Goal: Task Accomplishment & Management: Manage account settings

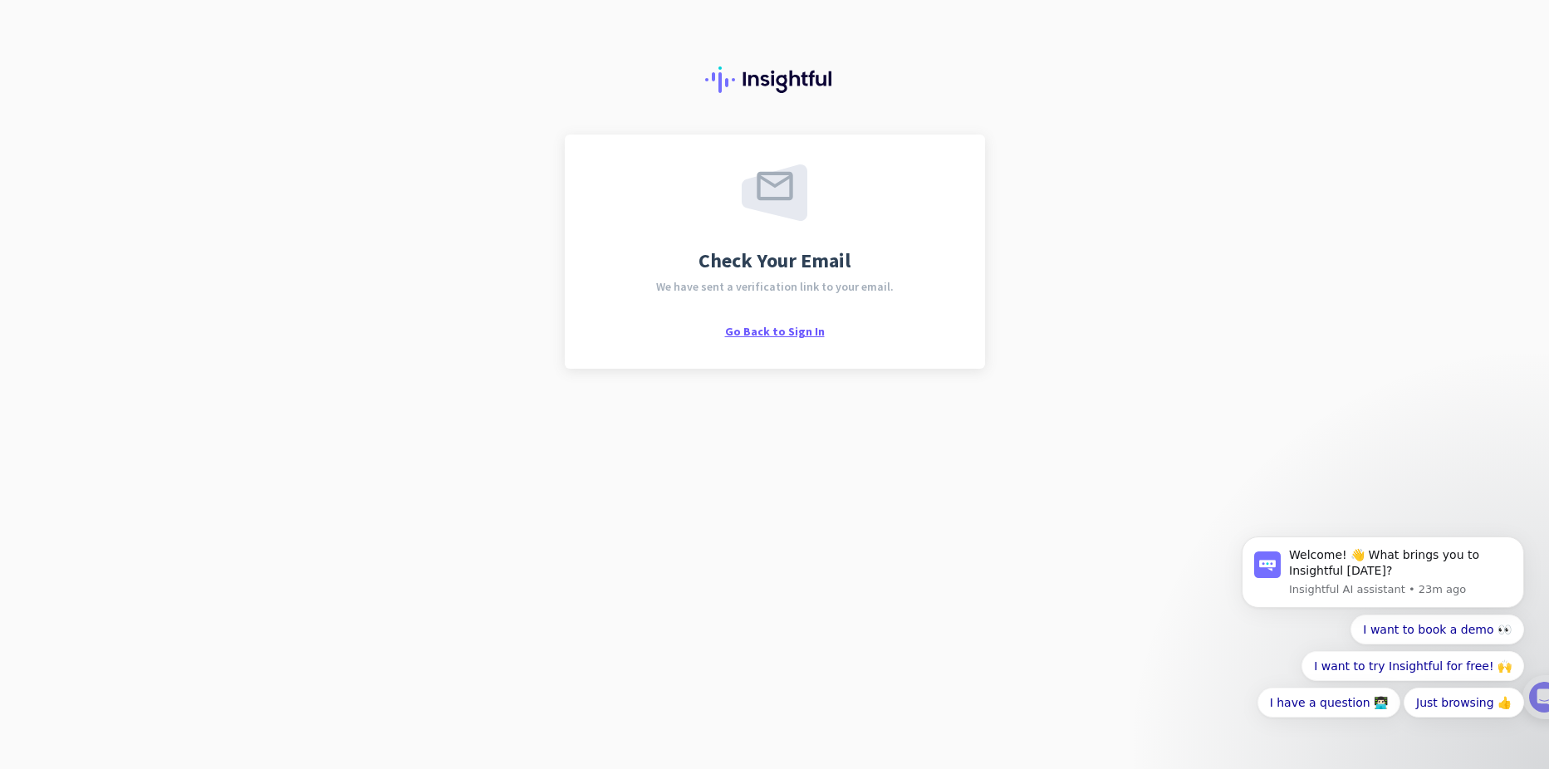
click at [786, 328] on span "Go Back to Sign In" at bounding box center [775, 331] width 100 height 15
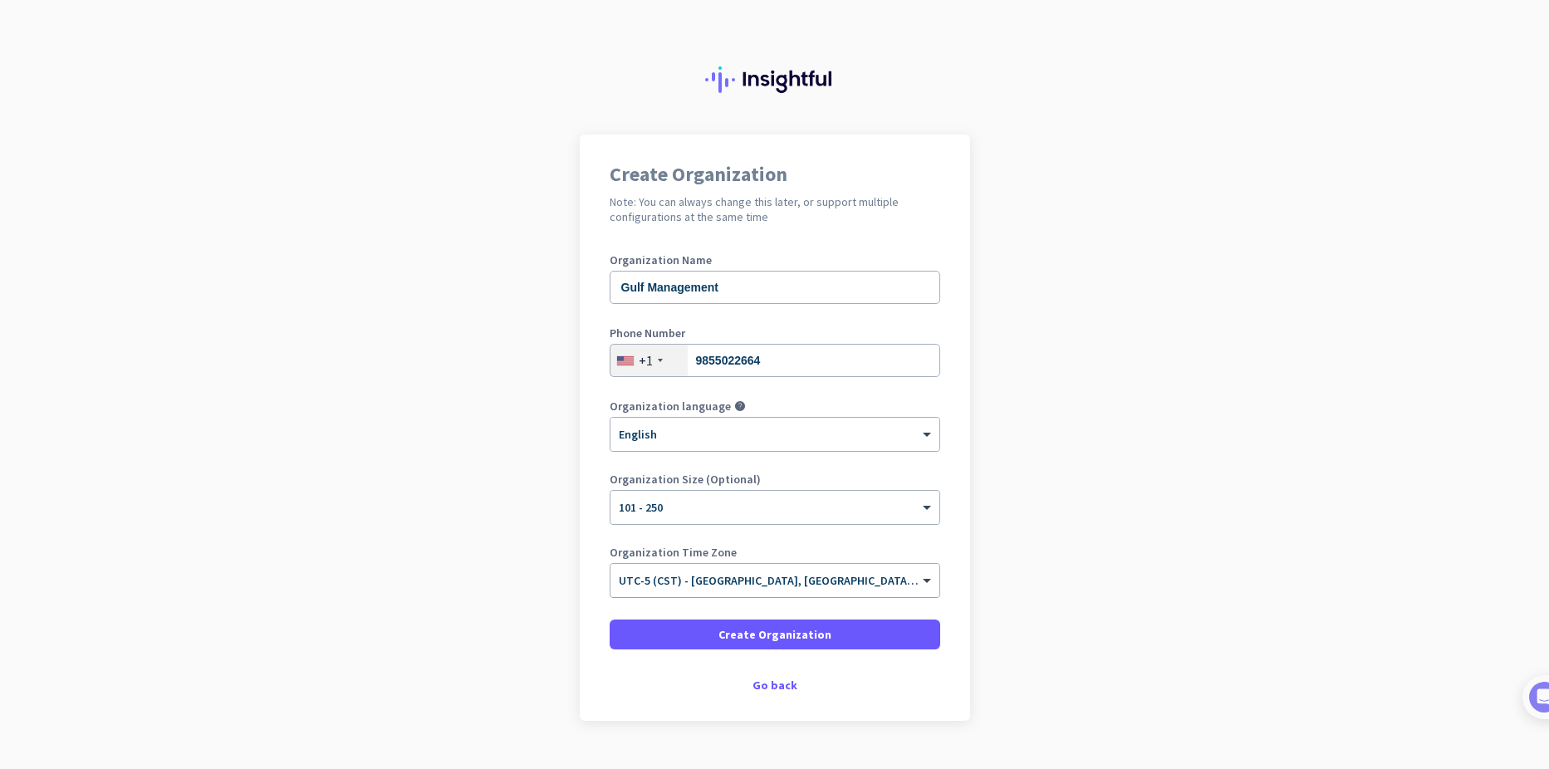
click at [748, 580] on input "text" at bounding box center [758, 575] width 279 height 12
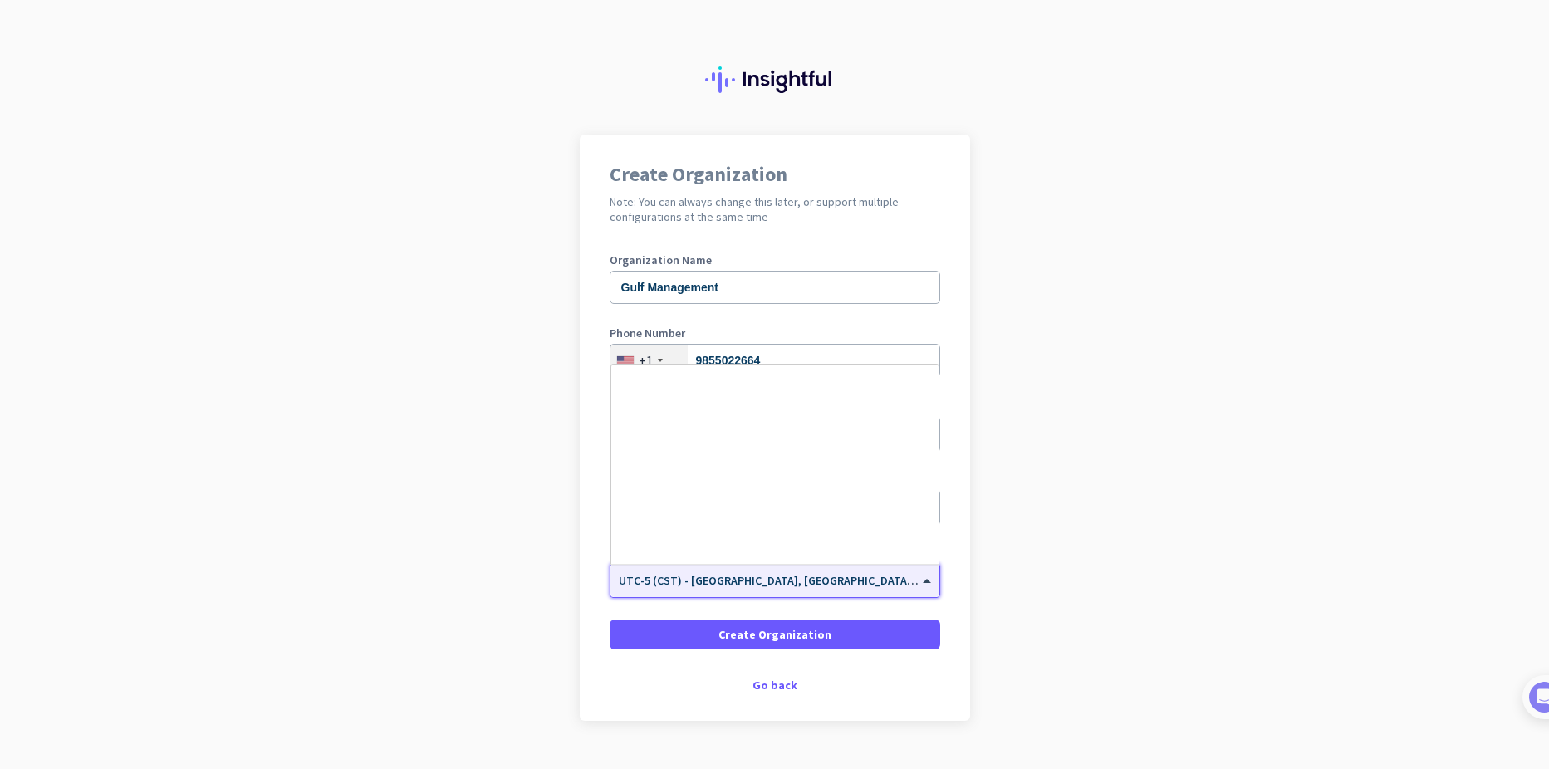
scroll to position [850, 0]
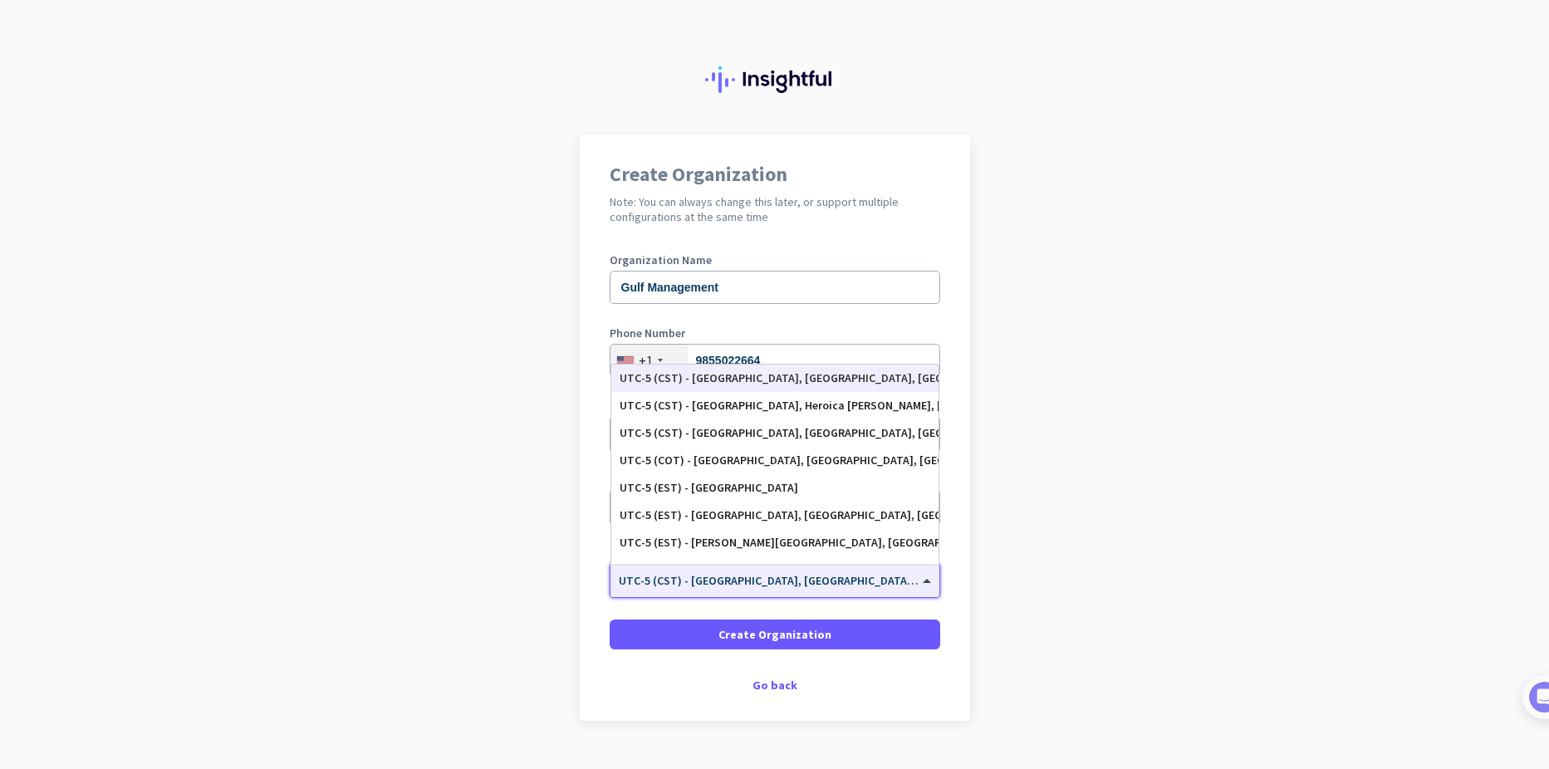
click at [748, 580] on input "text" at bounding box center [758, 575] width 279 height 12
click at [760, 634] on span "Create Organization" at bounding box center [774, 634] width 113 height 17
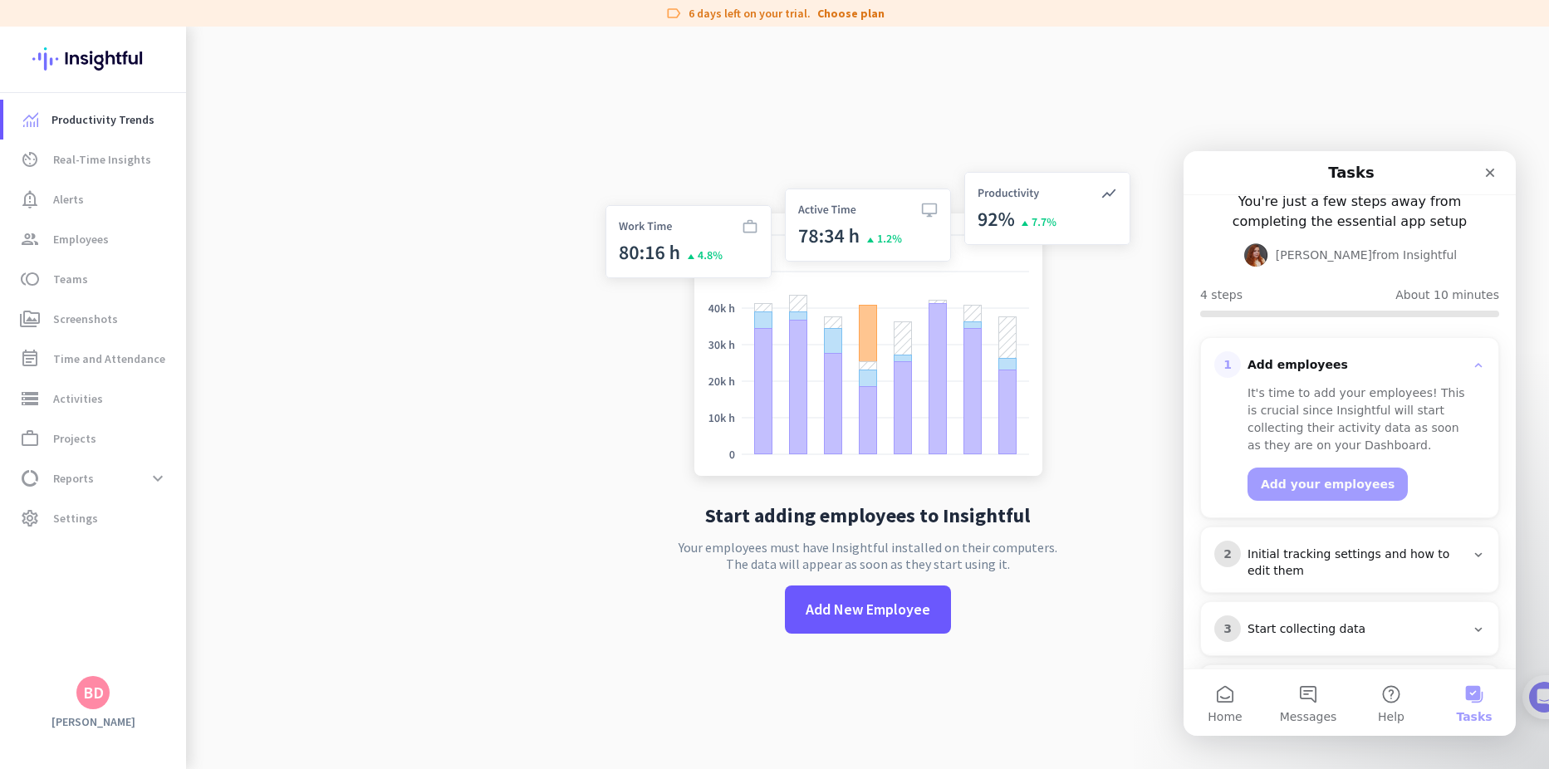
scroll to position [159, 0]
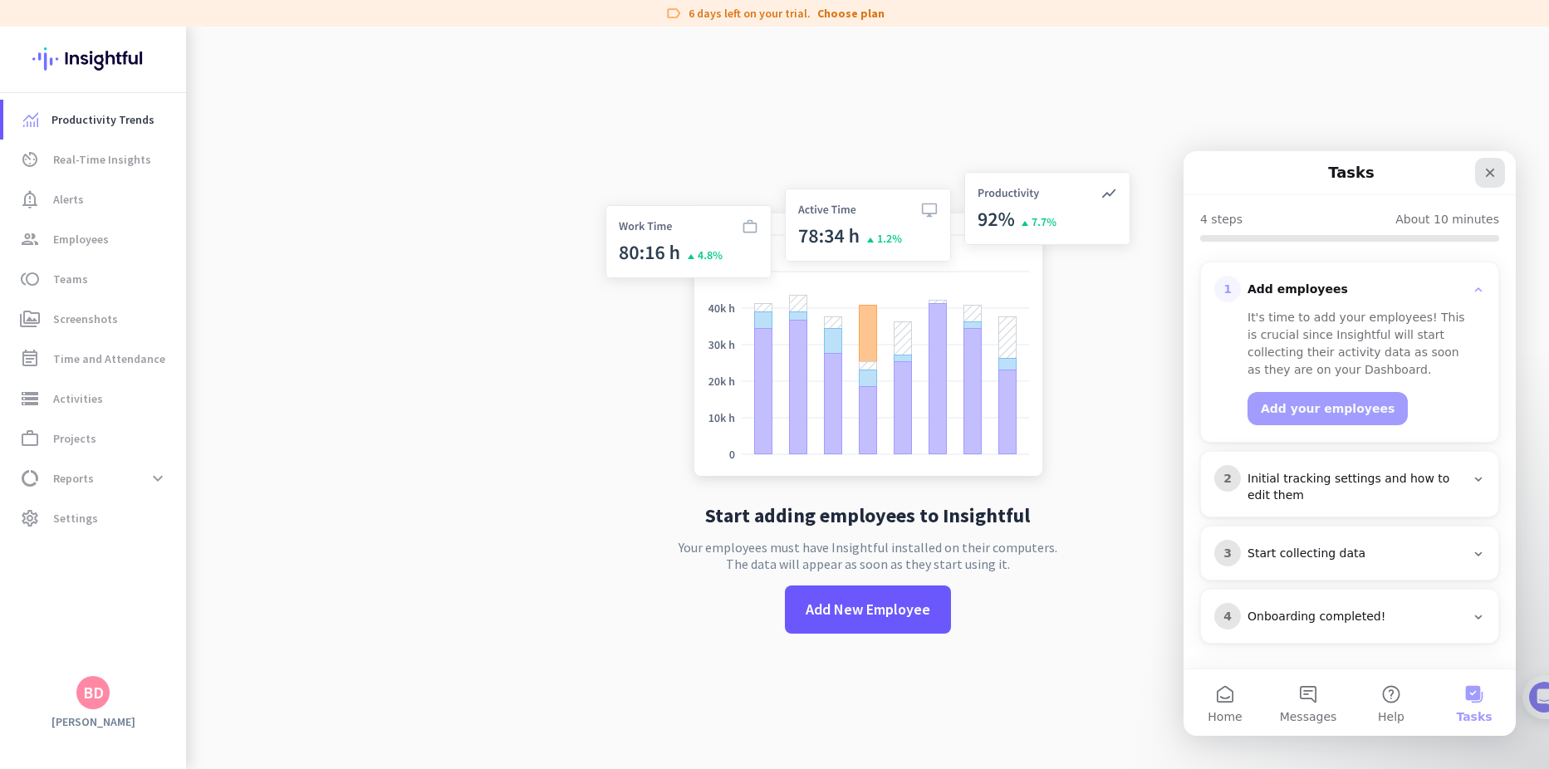
click at [1489, 163] on div "Close" at bounding box center [1490, 173] width 30 height 30
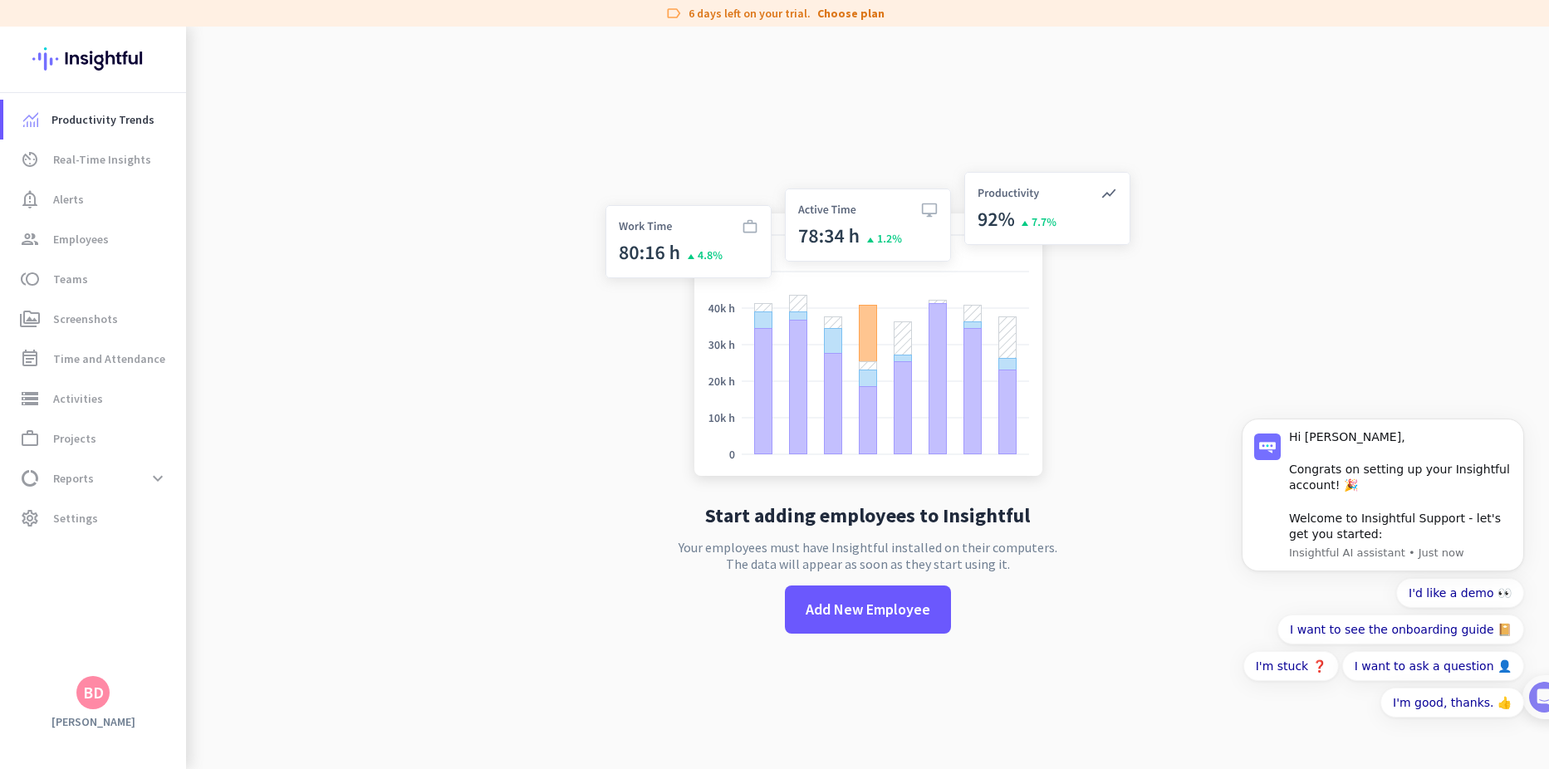
scroll to position [0, 0]
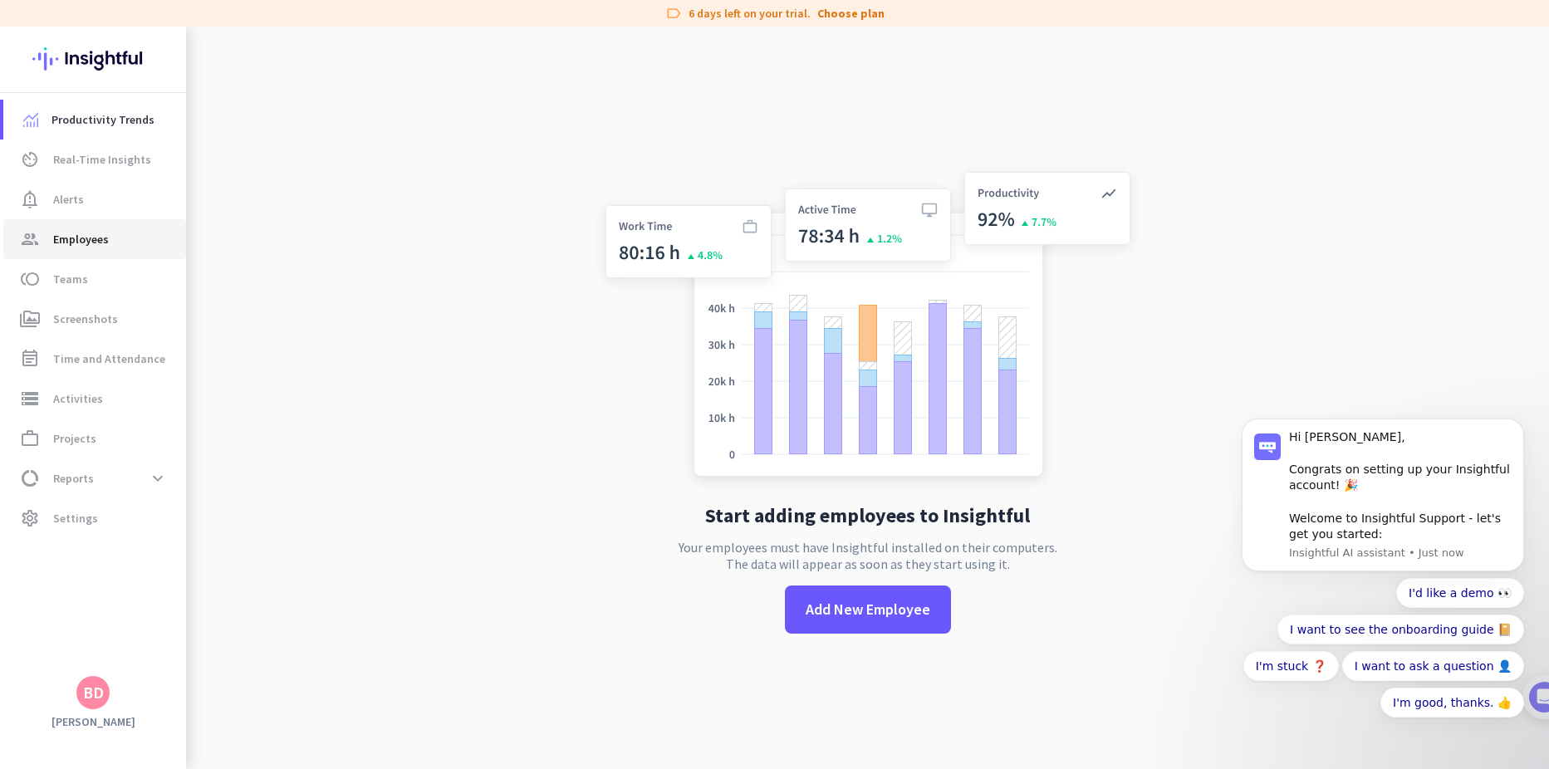
click at [77, 246] on span "Employees" at bounding box center [81, 239] width 56 height 20
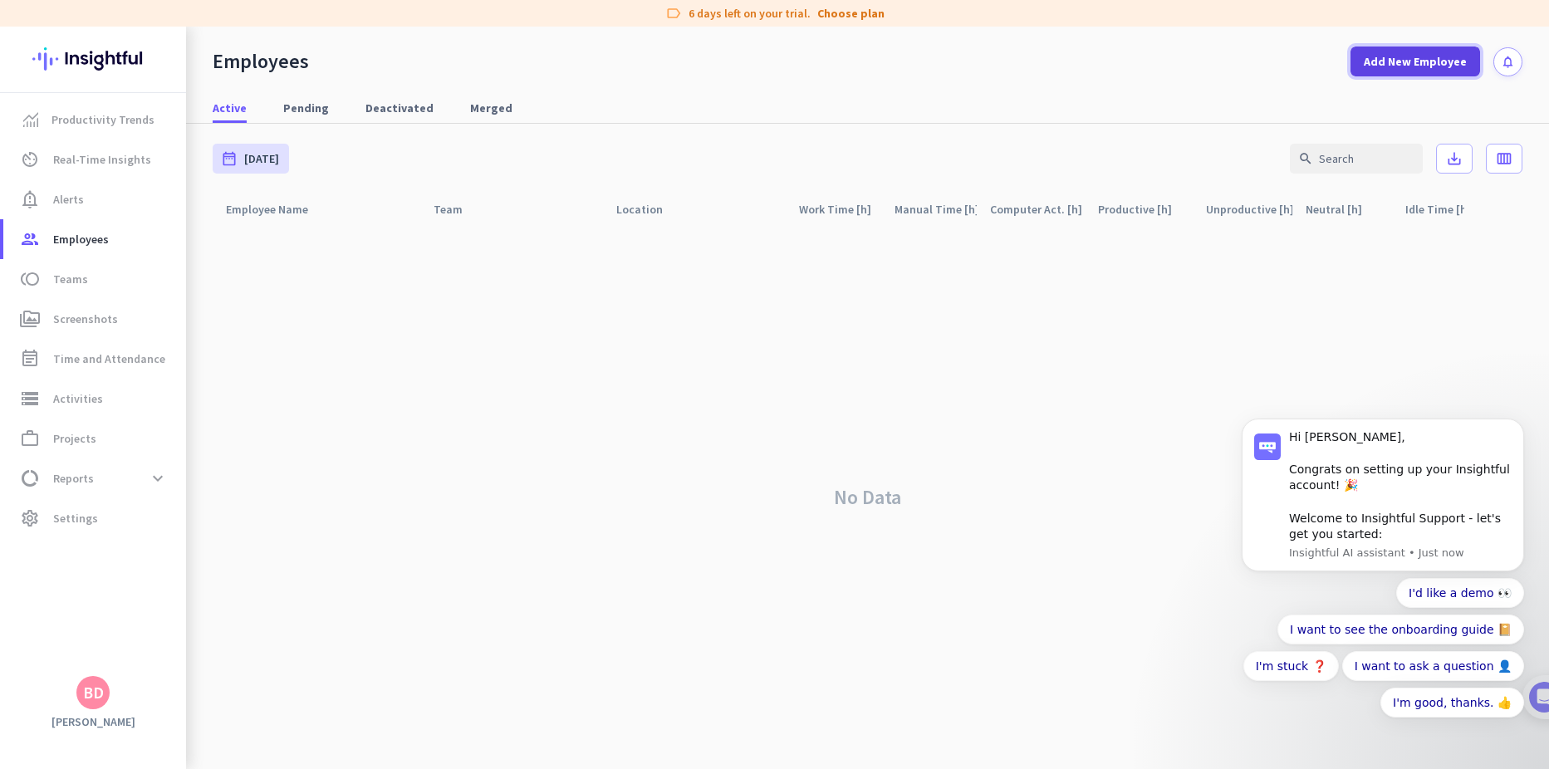
click at [1396, 51] on span at bounding box center [1415, 62] width 130 height 40
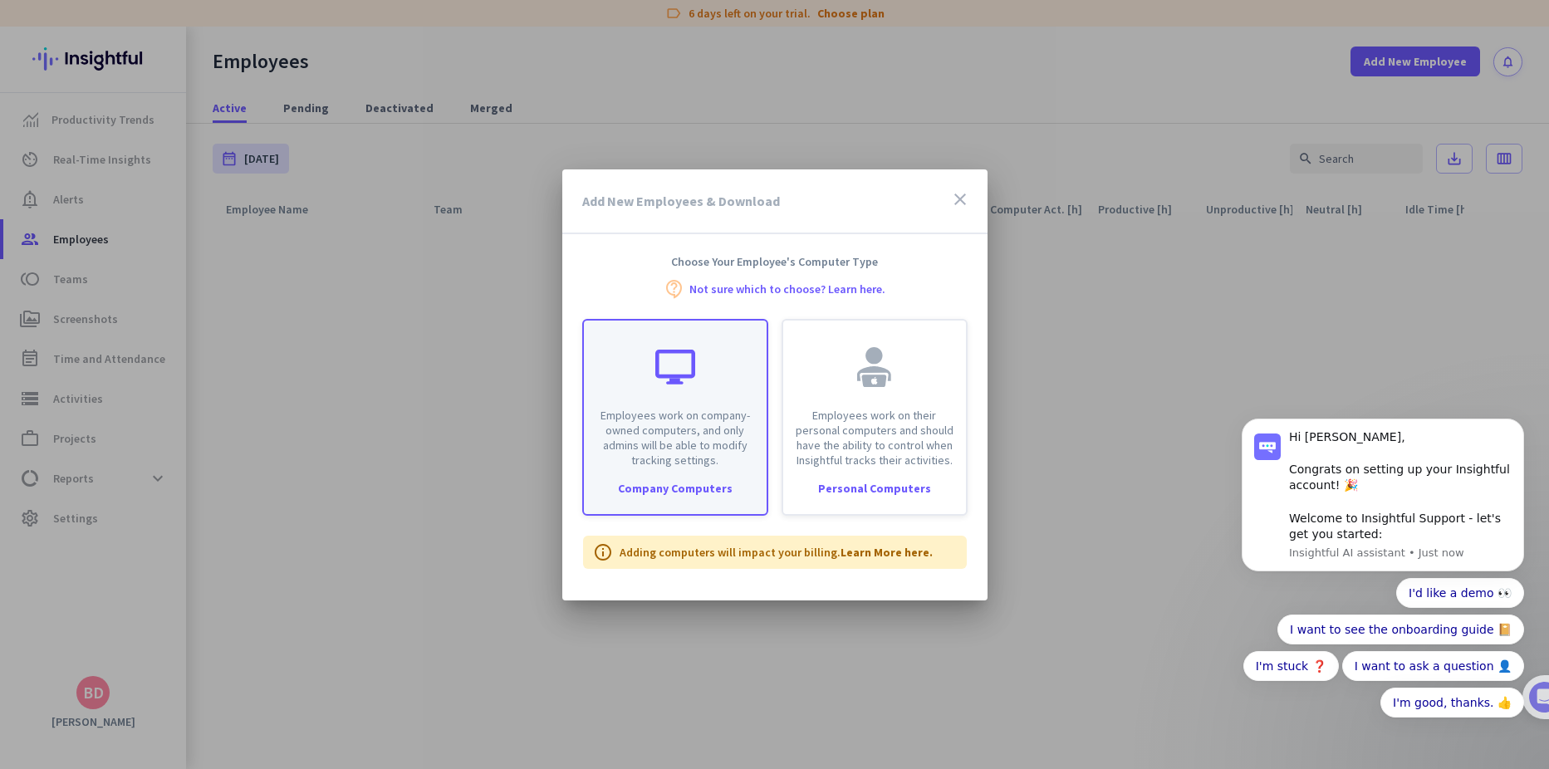
click at [679, 487] on div "Company Computers" at bounding box center [675, 488] width 183 height 12
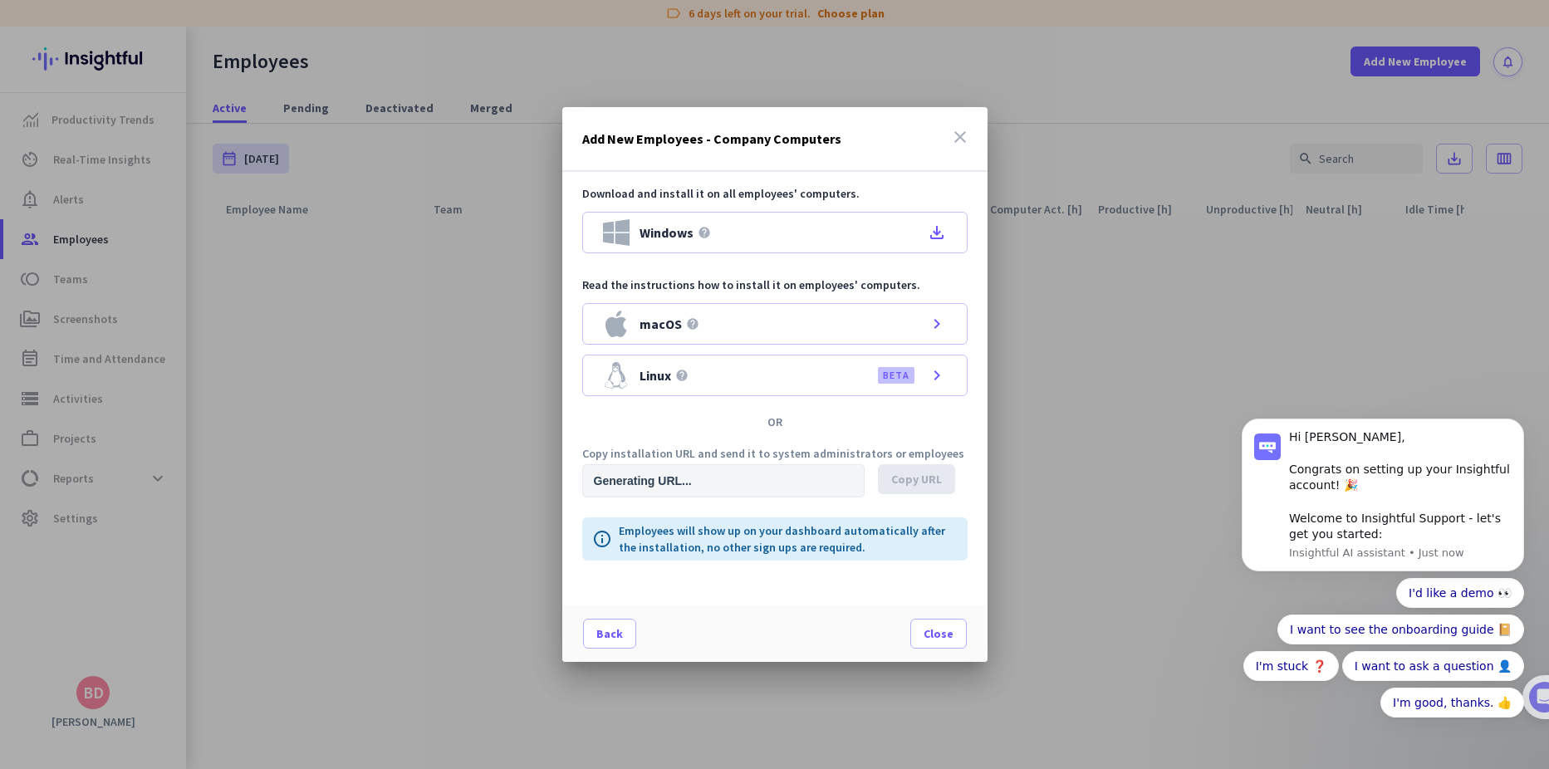
type input "[URL][DOMAIN_NAME]"
click at [610, 630] on span "Back" at bounding box center [609, 633] width 27 height 17
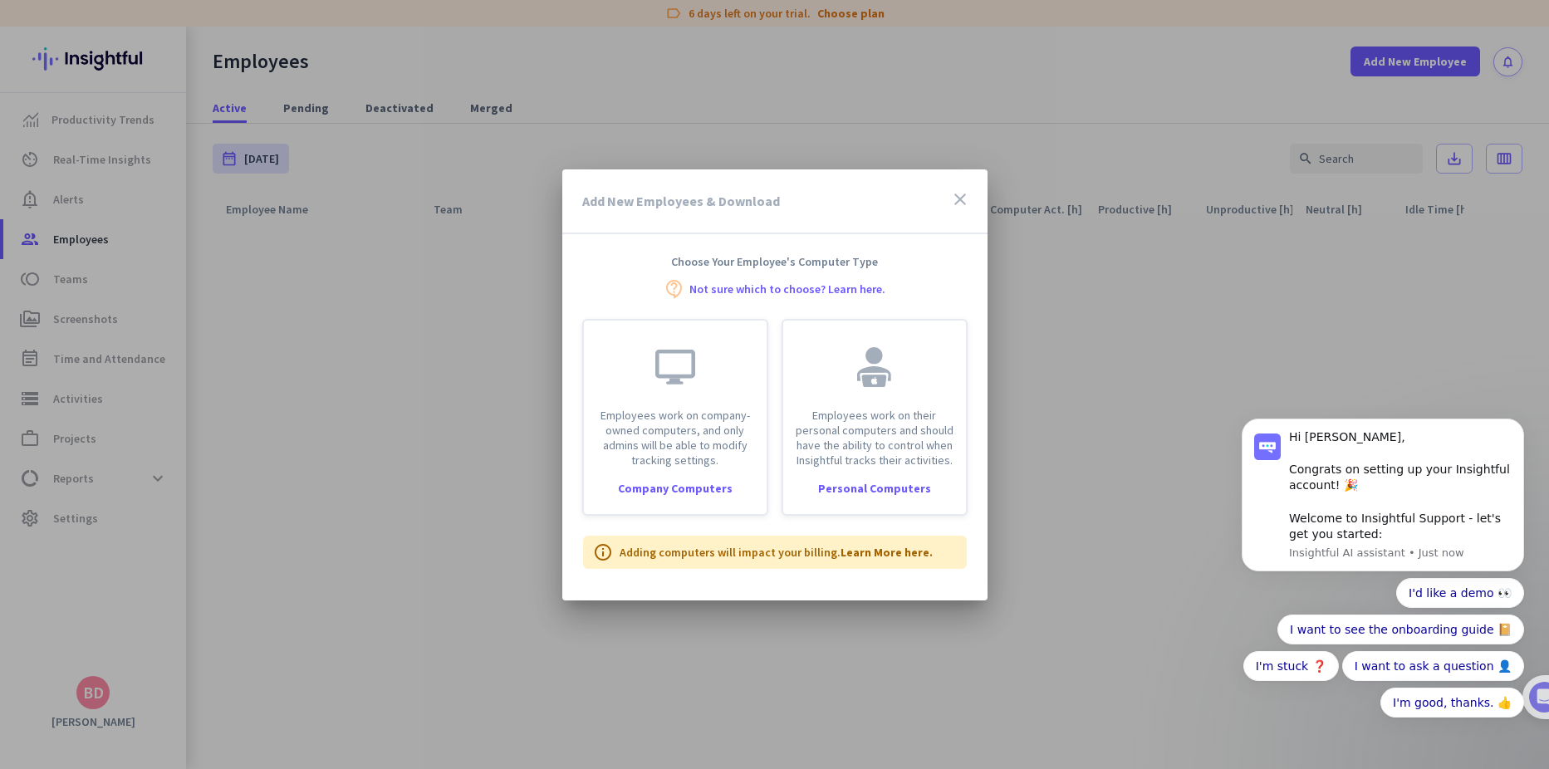
click at [961, 198] on icon "close" at bounding box center [960, 199] width 20 height 20
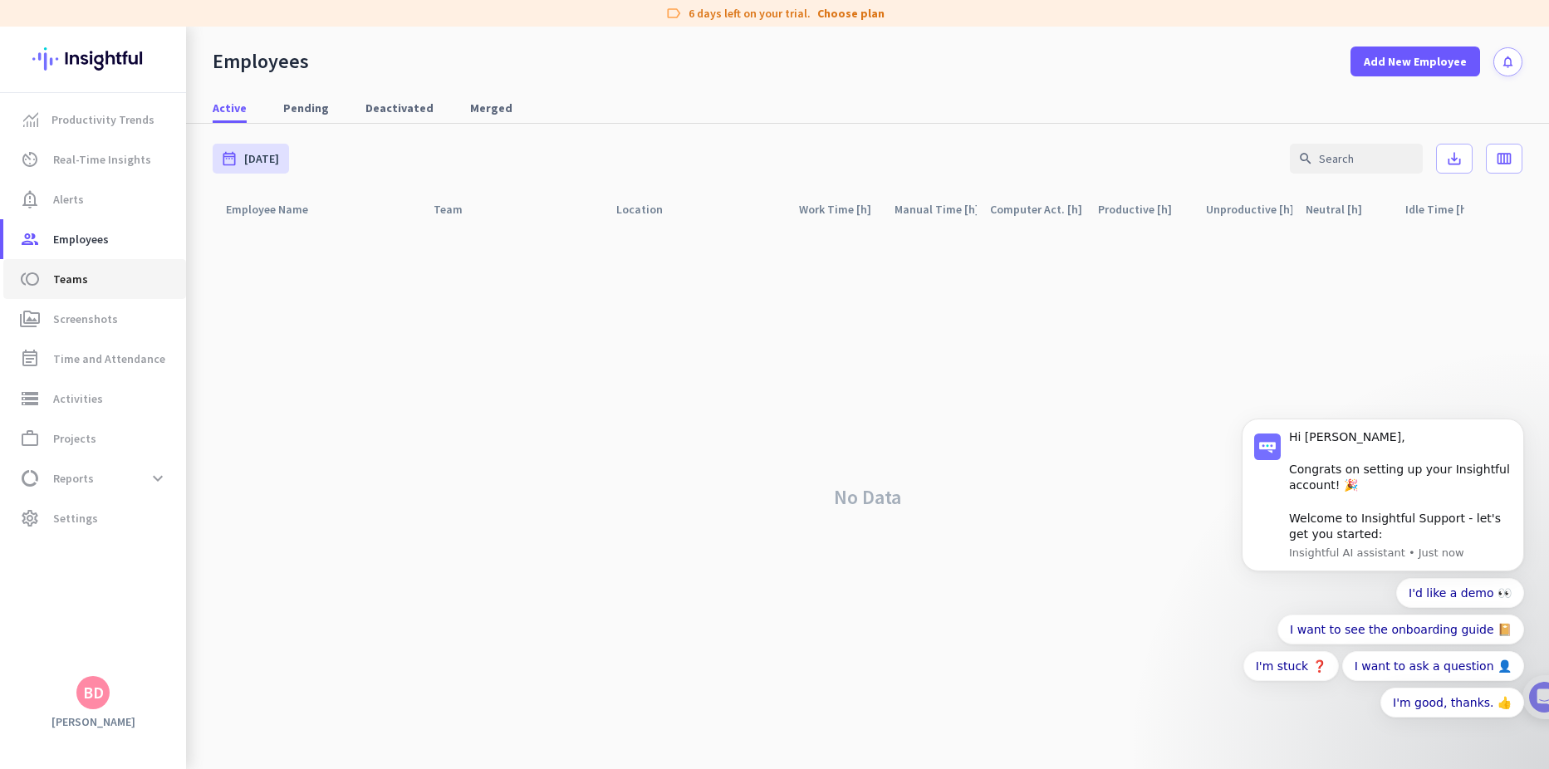
click at [93, 267] on link "toll Teams" at bounding box center [94, 279] width 183 height 40
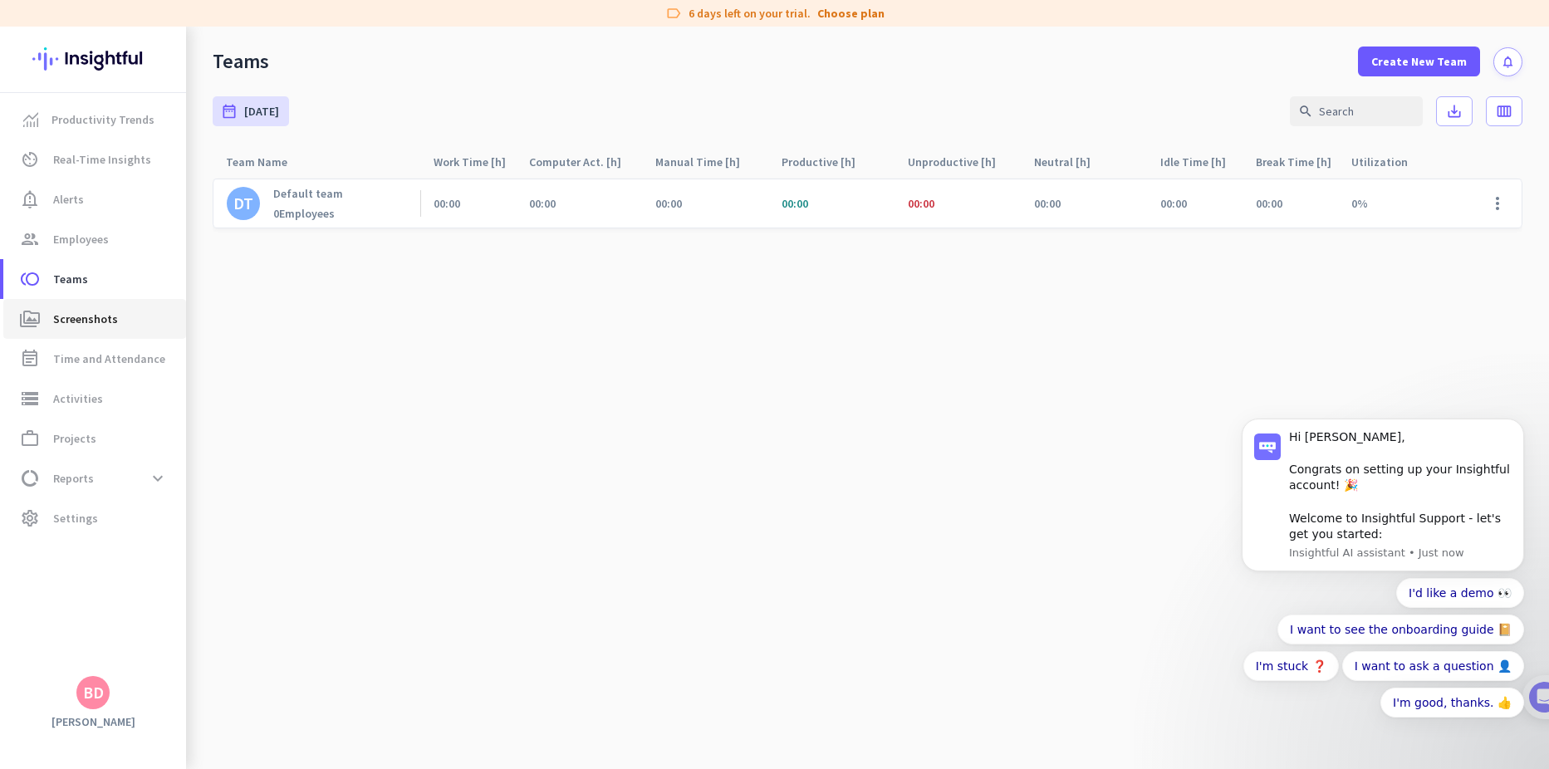
click at [91, 326] on span "Screenshots" at bounding box center [85, 319] width 65 height 20
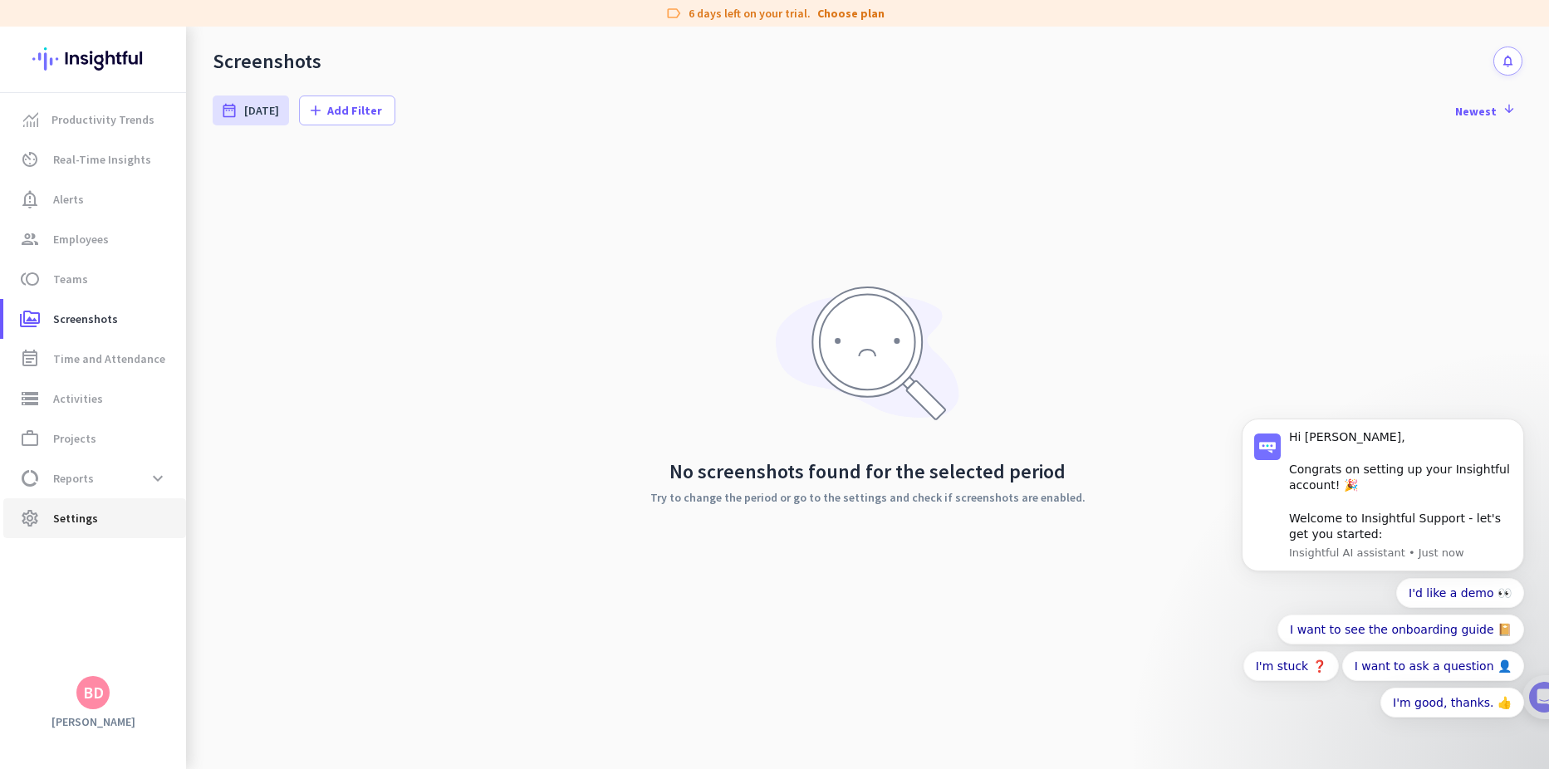
click at [97, 518] on span "settings Settings" at bounding box center [95, 518] width 156 height 20
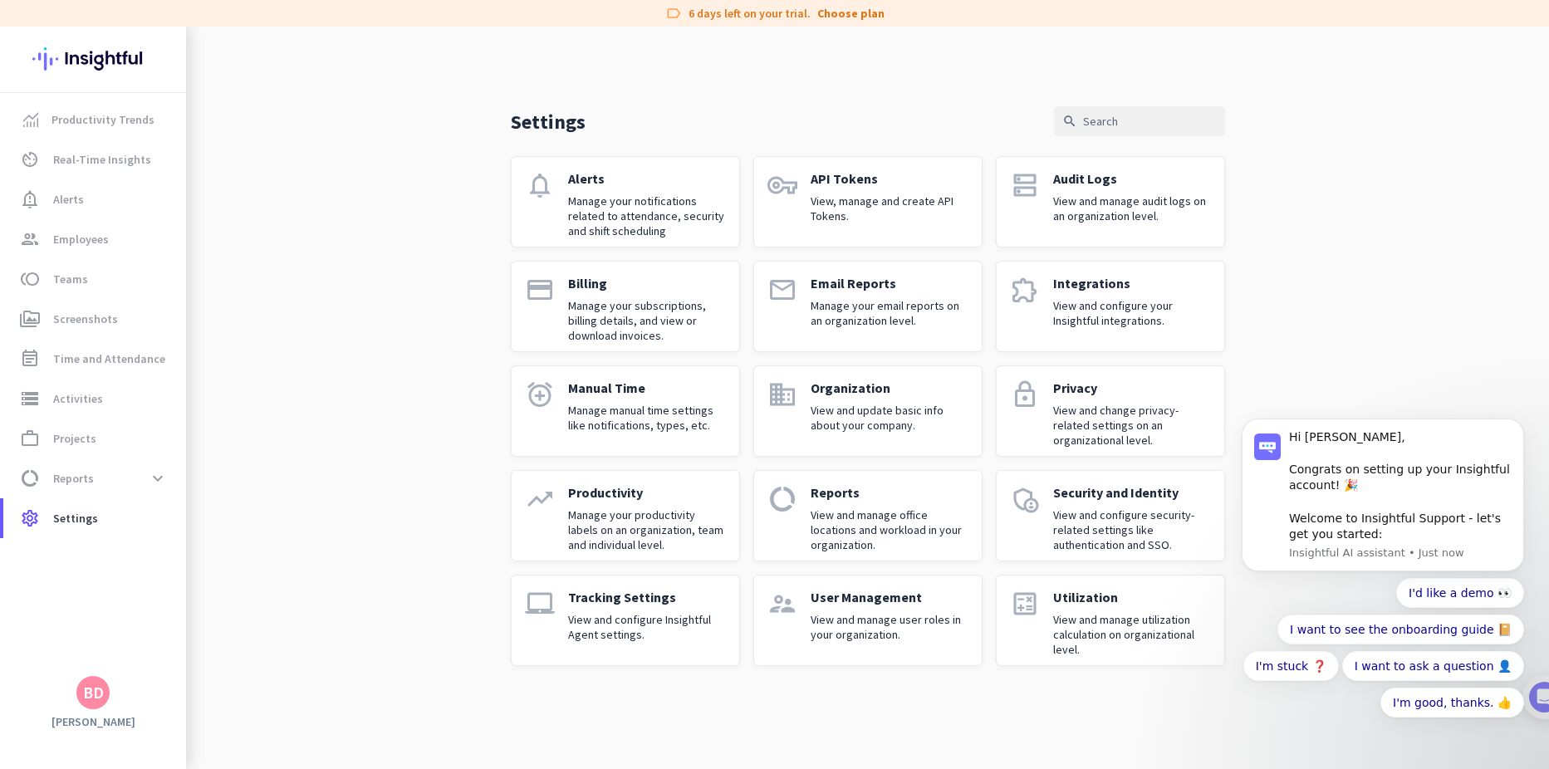
click at [1103, 342] on link "extension Integrations View and configure your Insightful integrations." at bounding box center [1110, 306] width 229 height 91
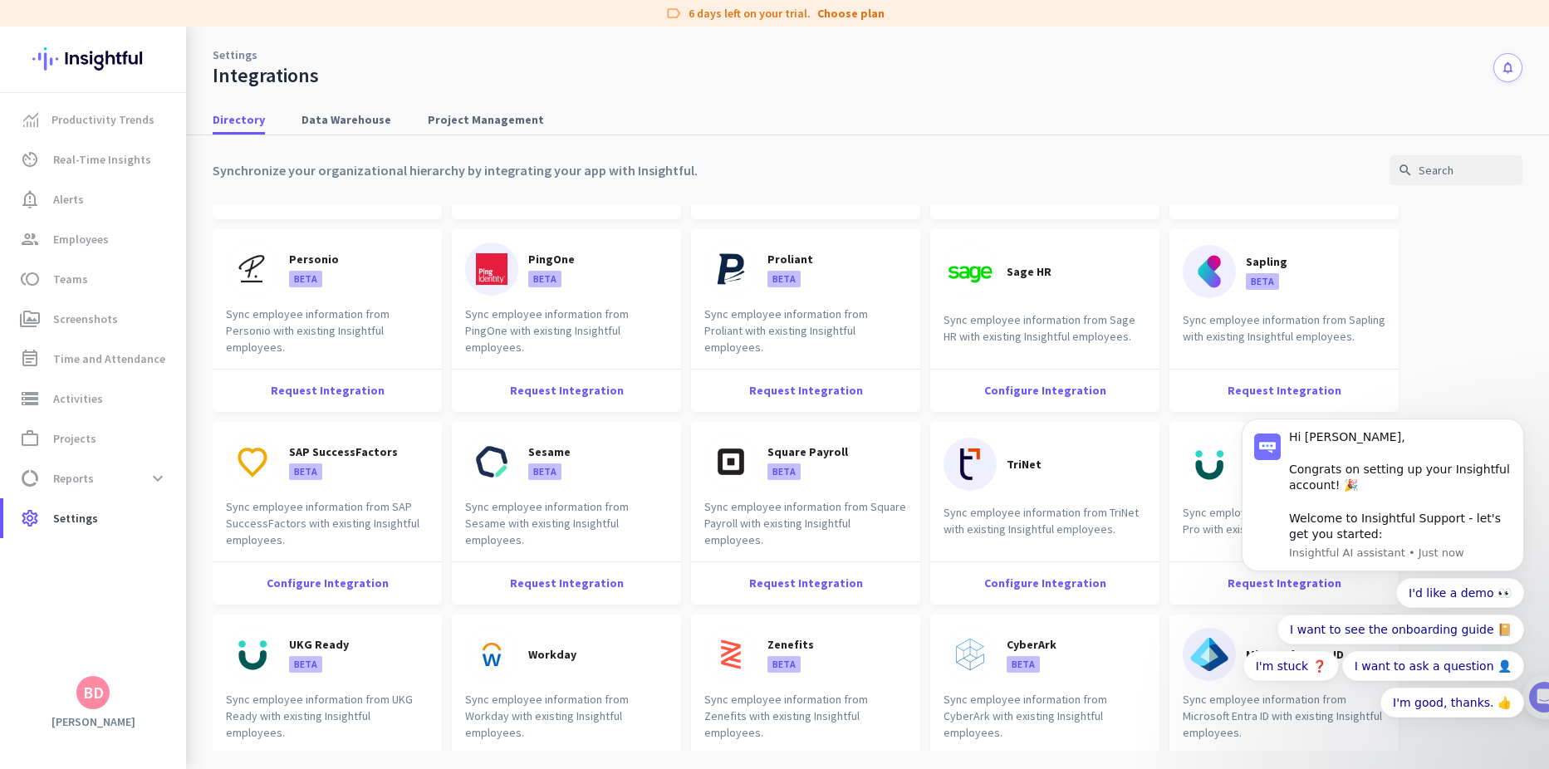
scroll to position [1329, 0]
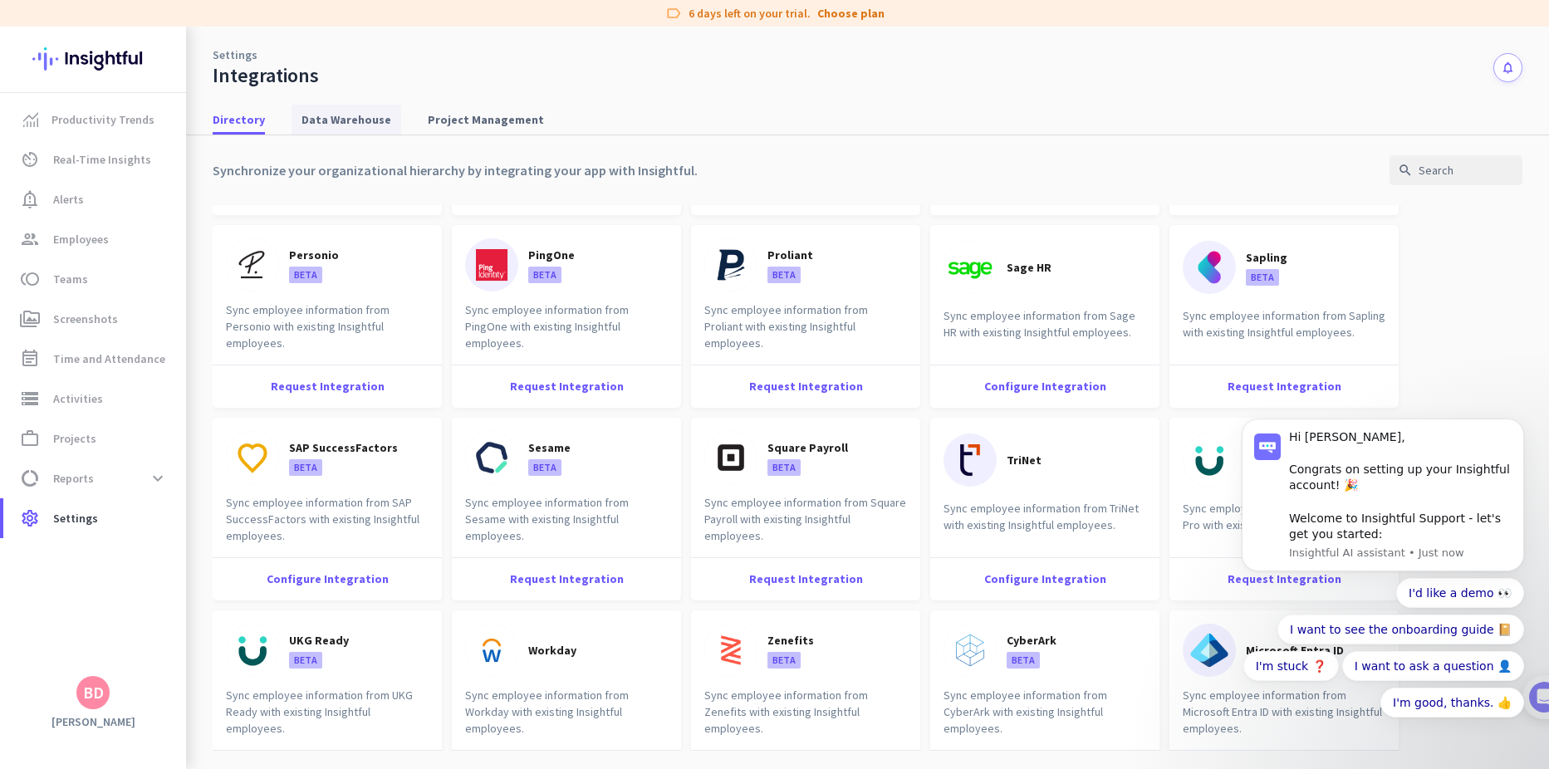
click at [357, 120] on span "Data Warehouse" at bounding box center [346, 119] width 90 height 17
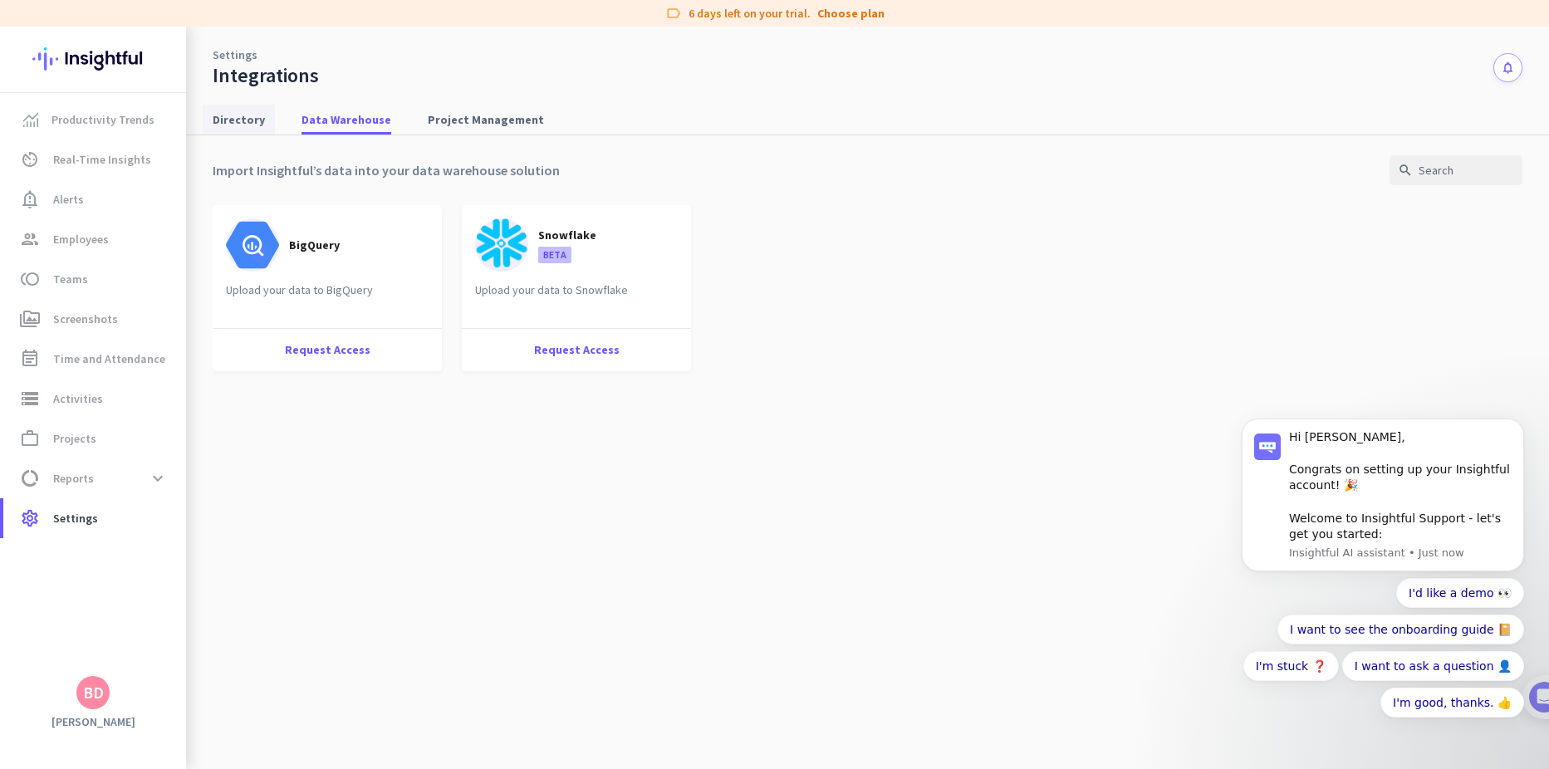
click at [260, 106] on span "Directory" at bounding box center [239, 120] width 52 height 30
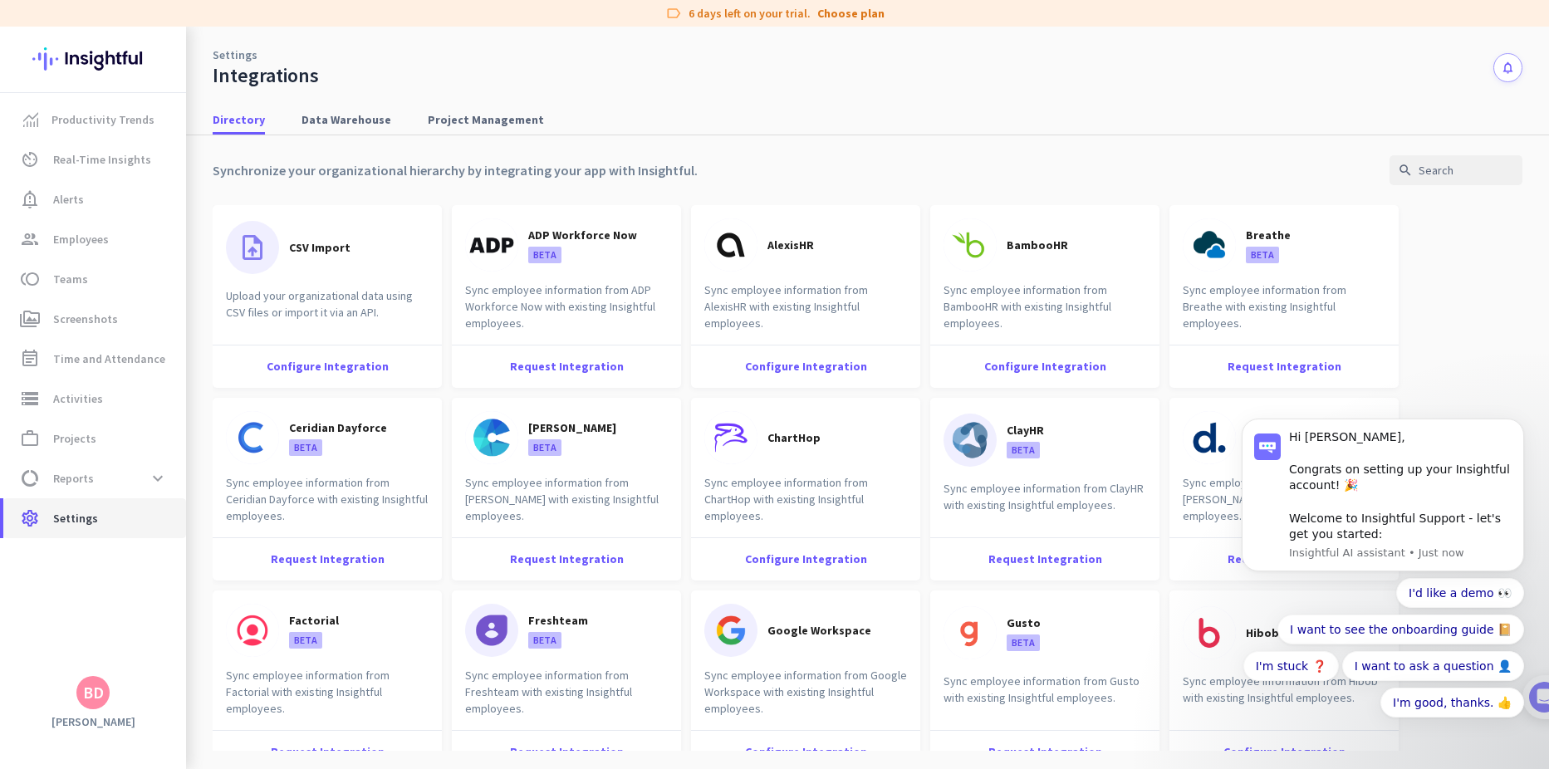
click at [51, 521] on span "settings Settings" at bounding box center [95, 518] width 156 height 20
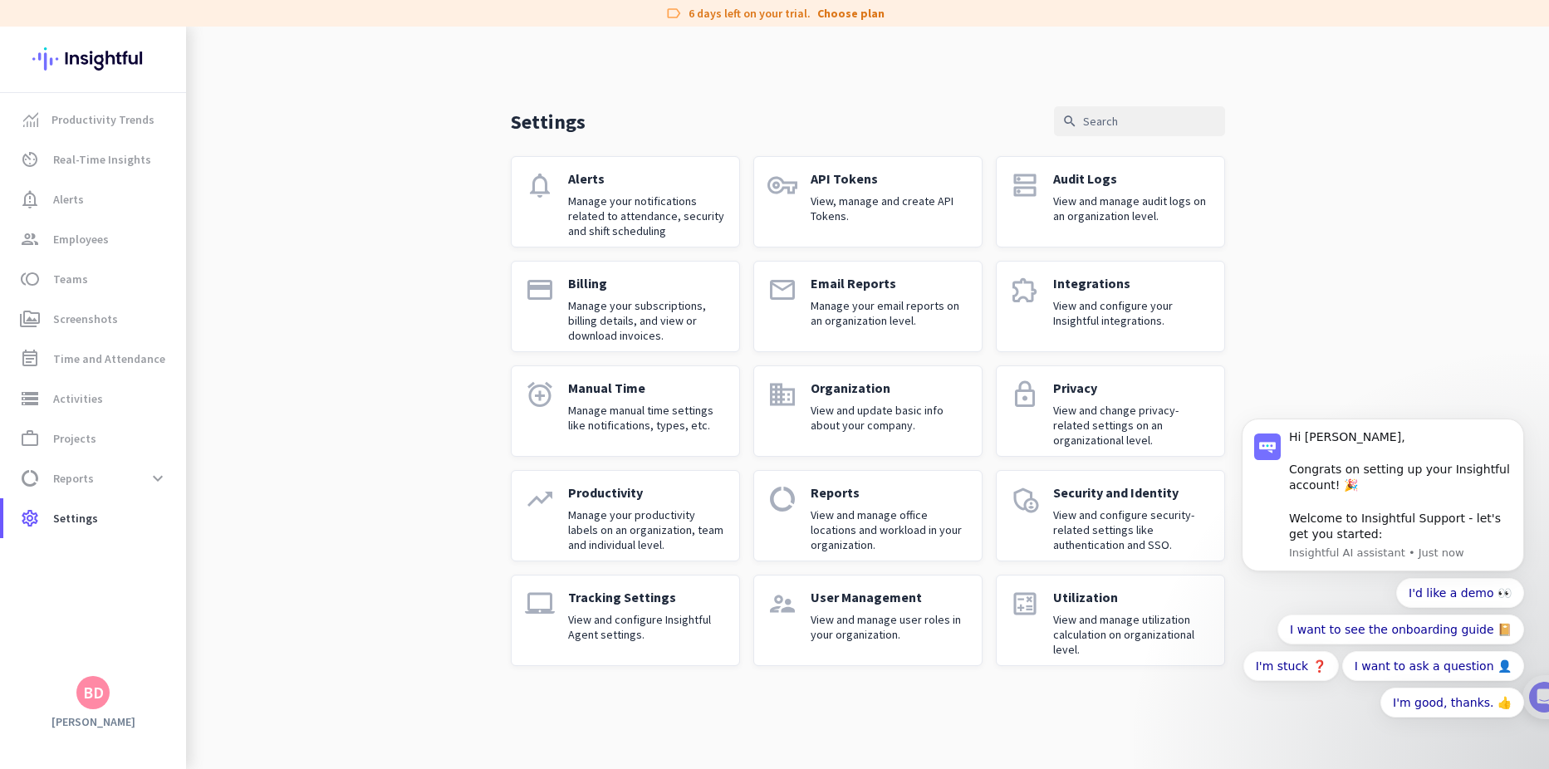
click at [878, 399] on div "Organization View and update basic info about your company." at bounding box center [890, 411] width 158 height 63
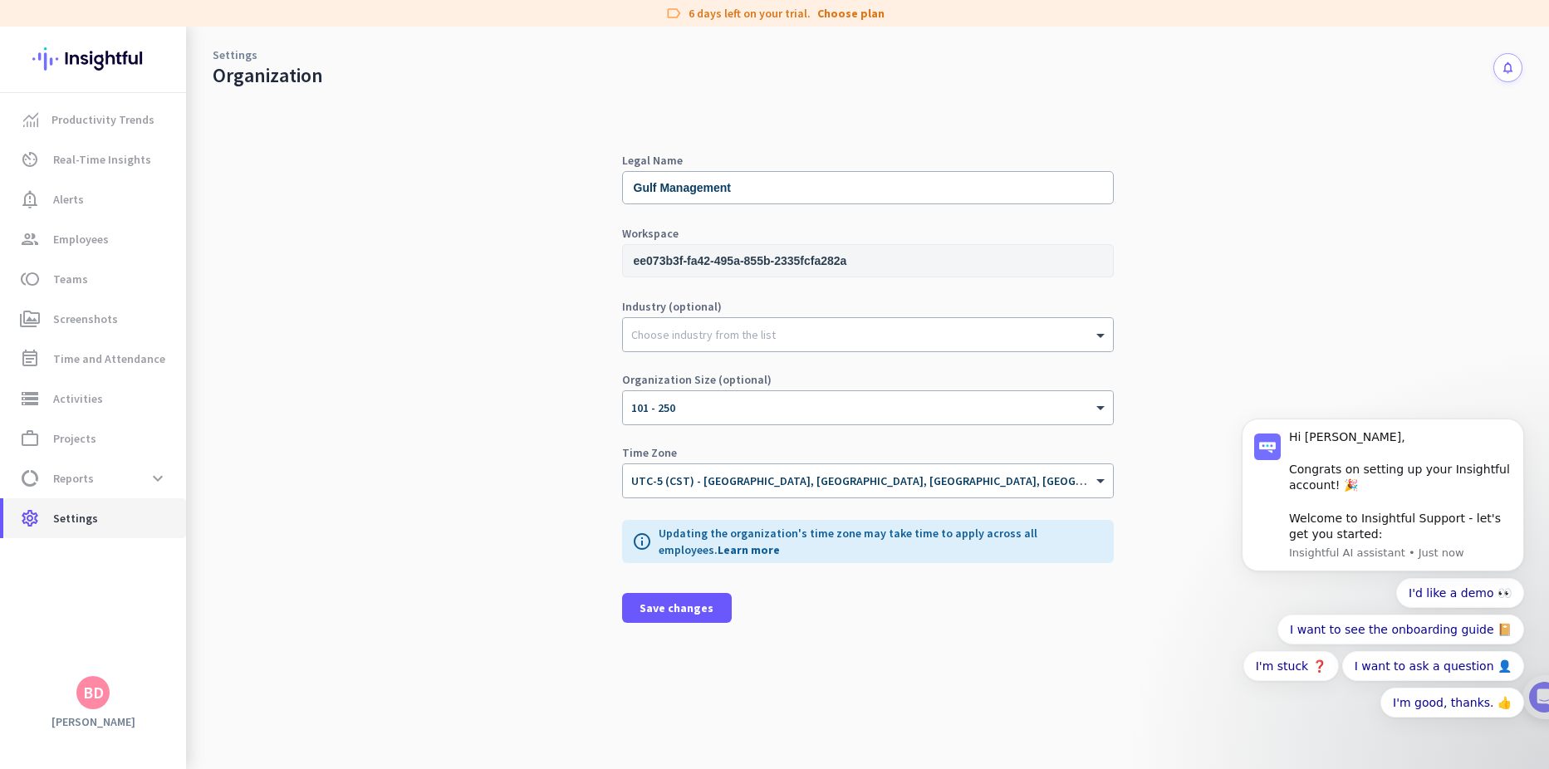
click at [81, 517] on span "Settings" at bounding box center [75, 518] width 45 height 20
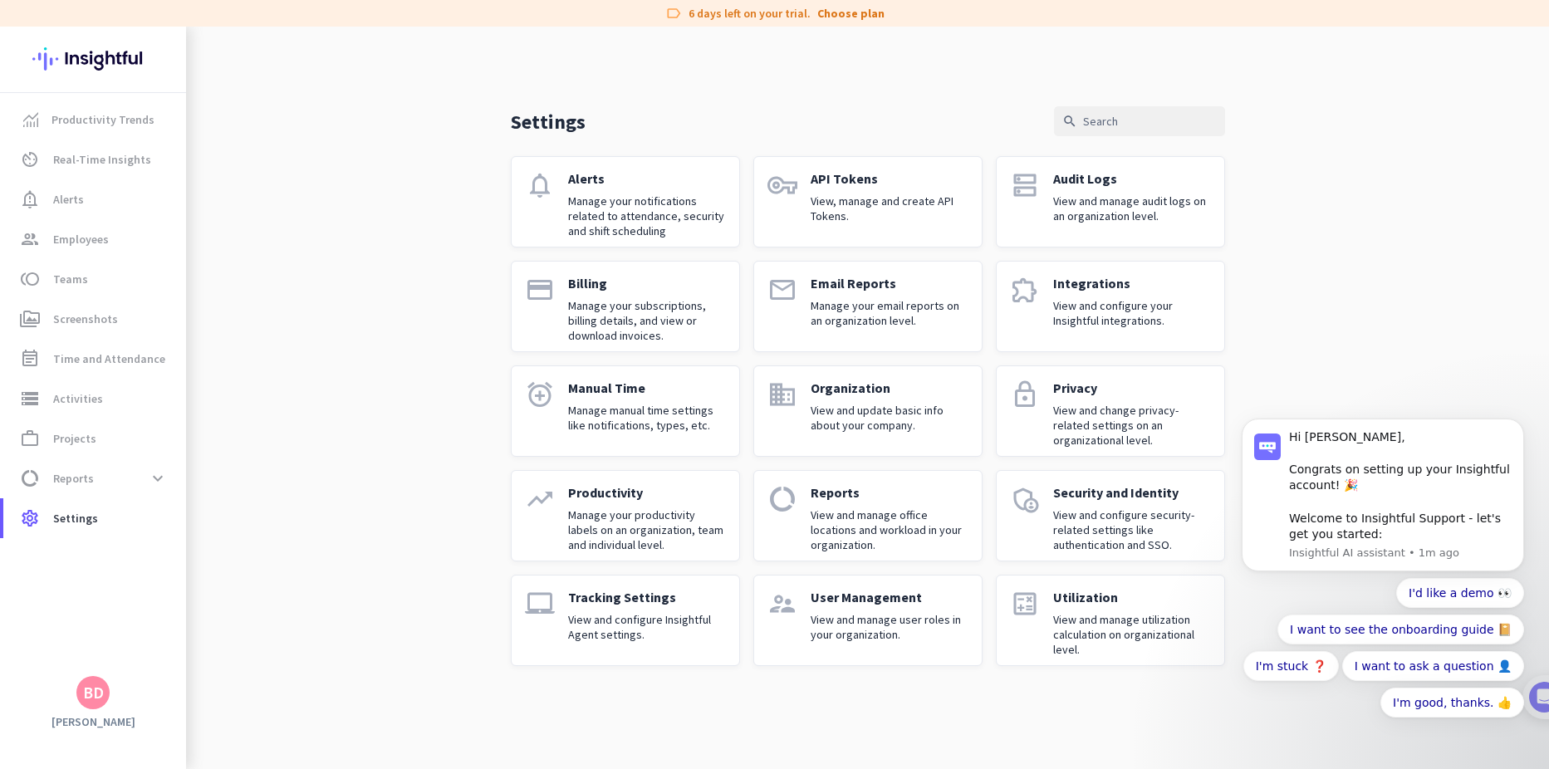
click at [1146, 543] on p "View and configure security-related settings like authentication and SSO." at bounding box center [1132, 529] width 158 height 45
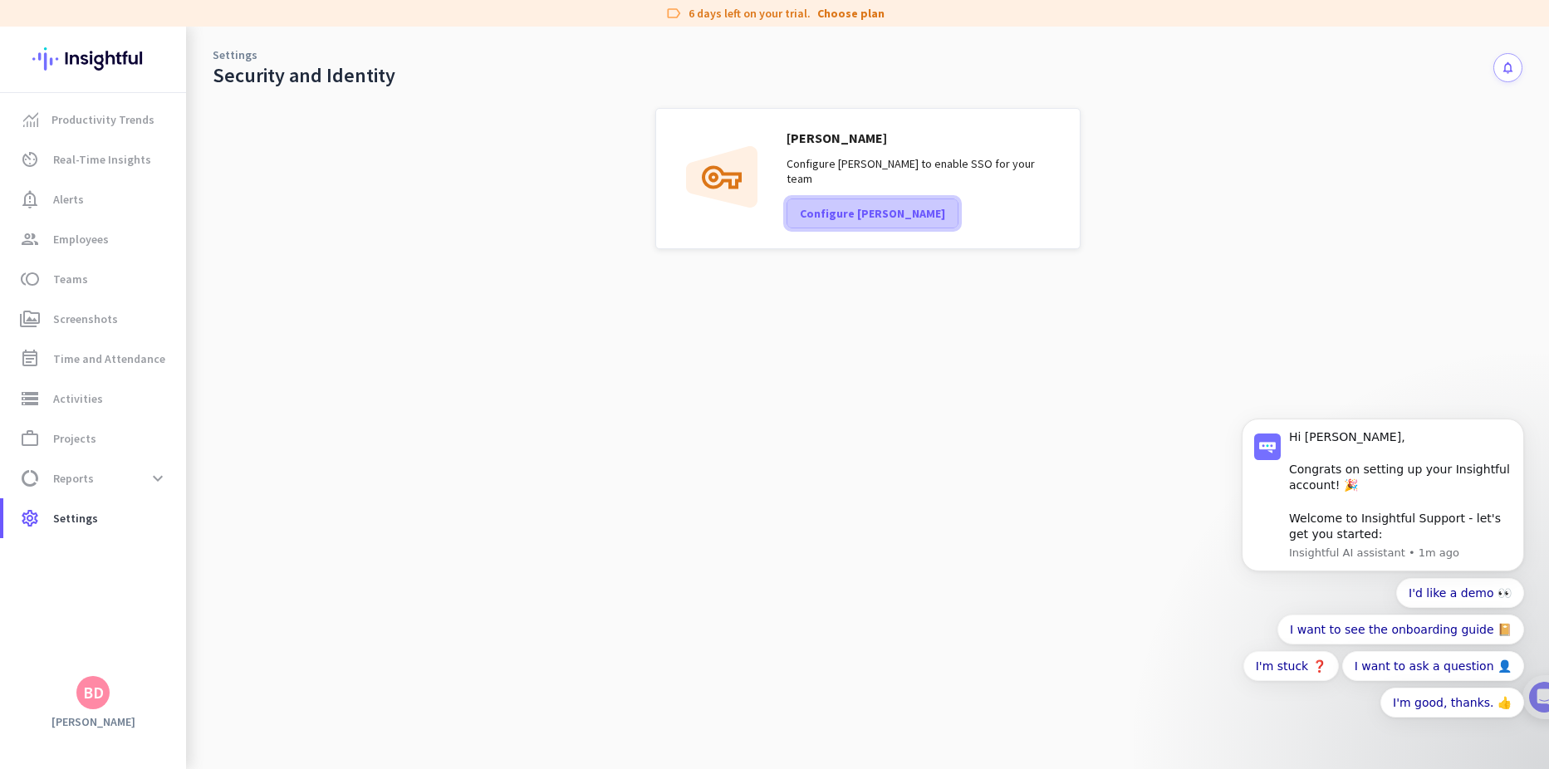
click at [849, 212] on span "Configure [PERSON_NAME]" at bounding box center [872, 213] width 145 height 17
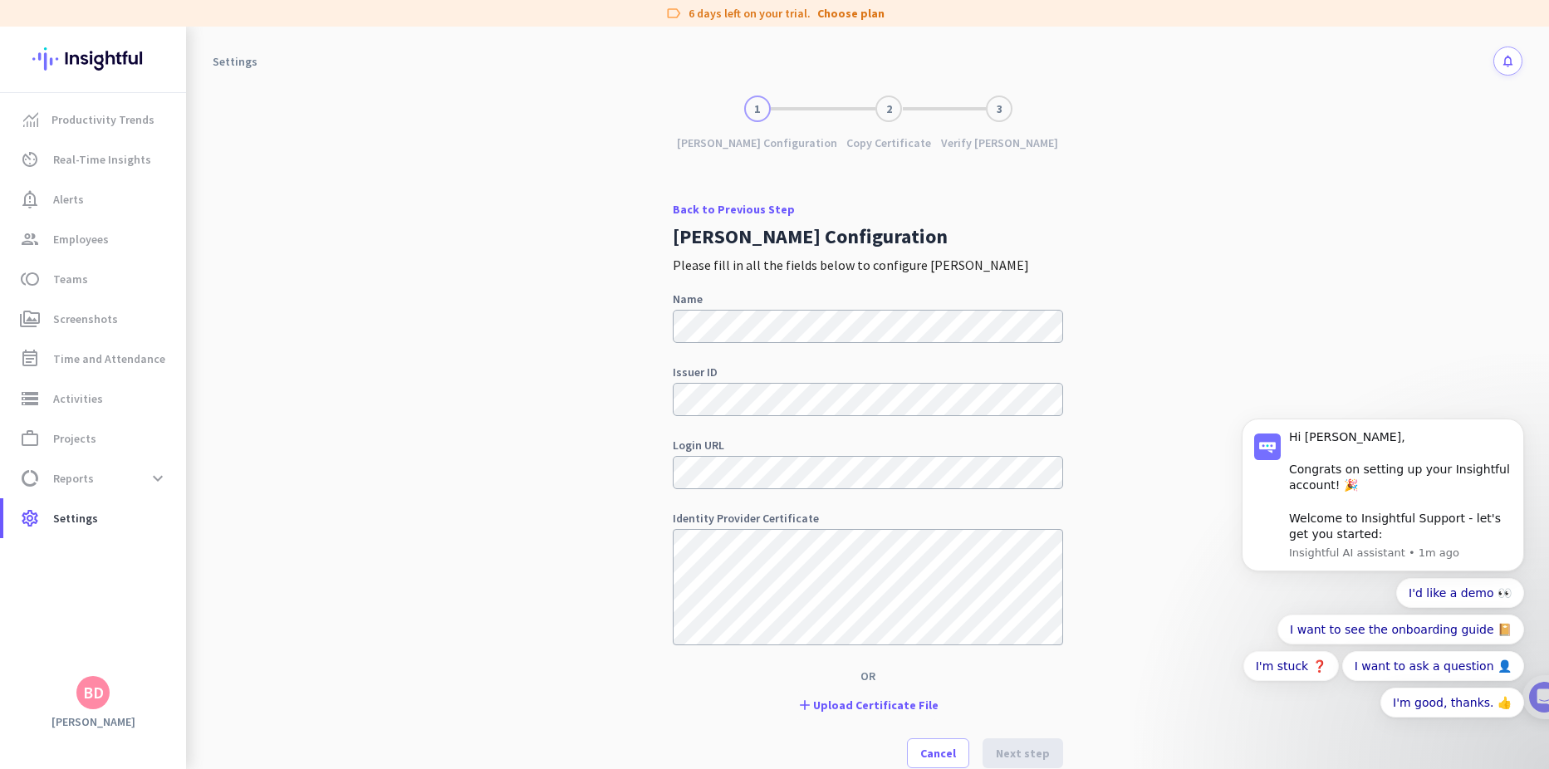
click at [737, 210] on link "Back to Previous Step" at bounding box center [868, 209] width 390 height 12
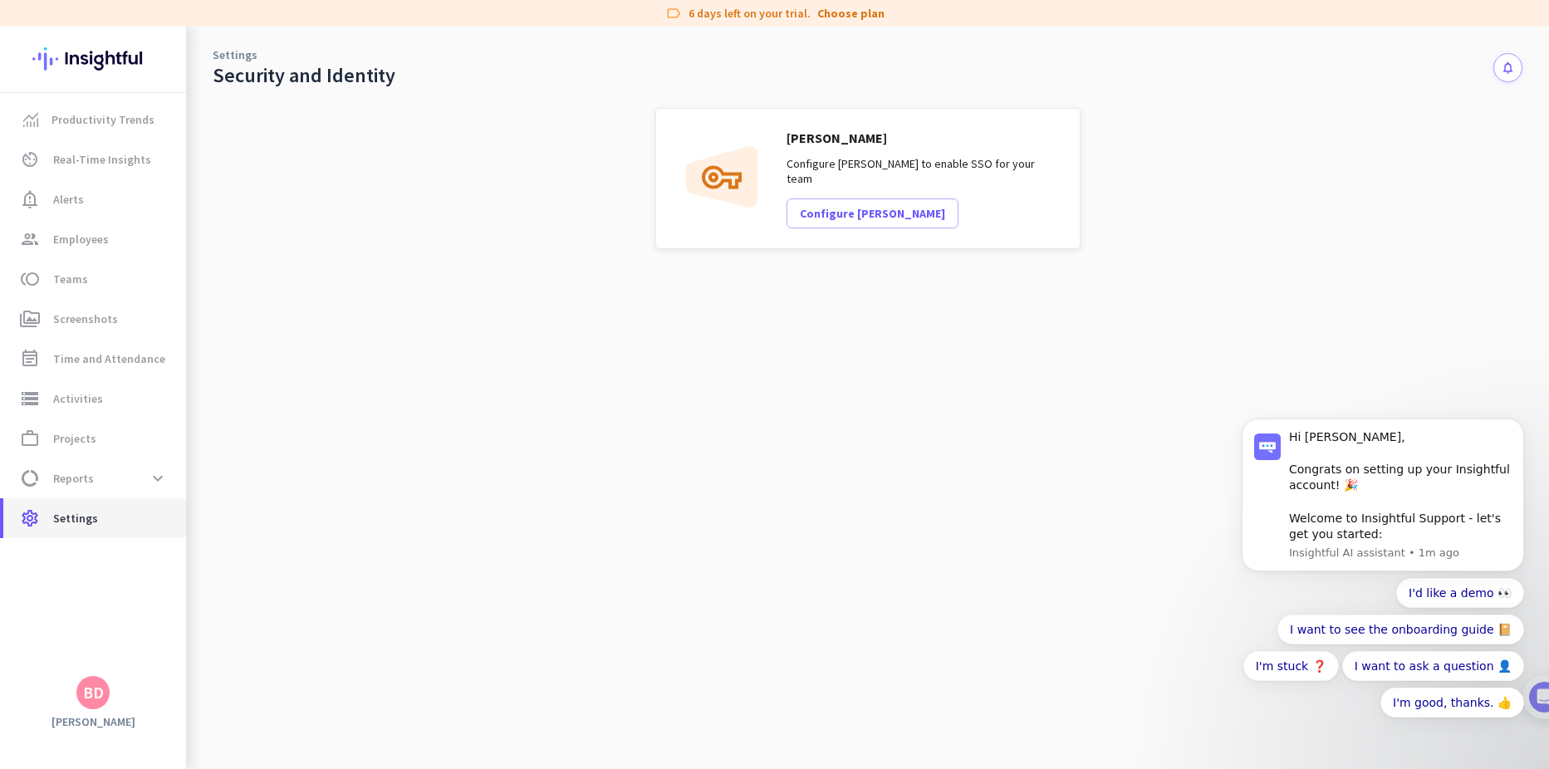
click at [62, 512] on span "Settings" at bounding box center [75, 518] width 45 height 20
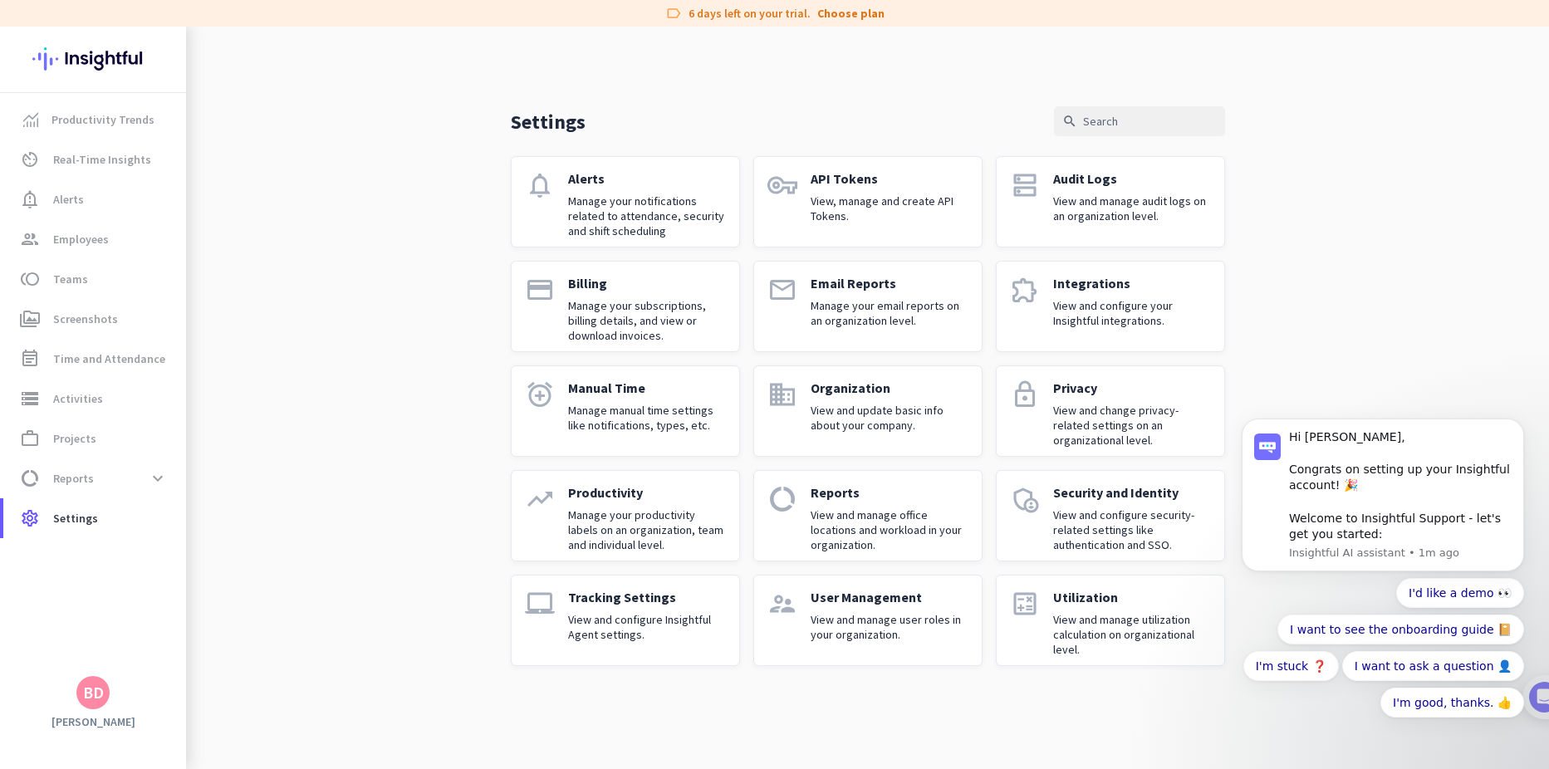
click at [1085, 629] on p "View and manage utilization calculation on organizational level." at bounding box center [1132, 634] width 158 height 45
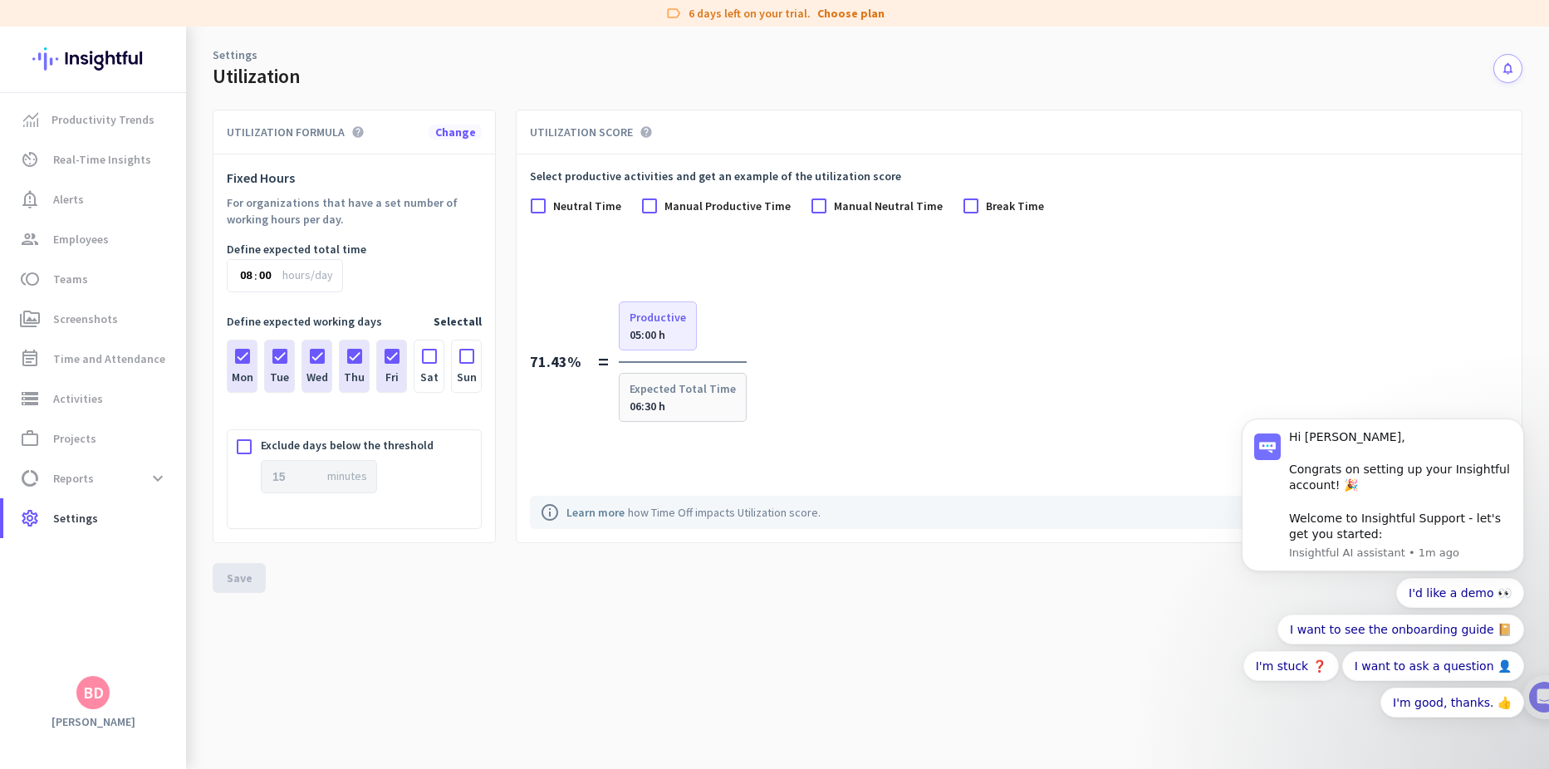
click at [466, 139] on span "Change" at bounding box center [455, 132] width 41 height 15
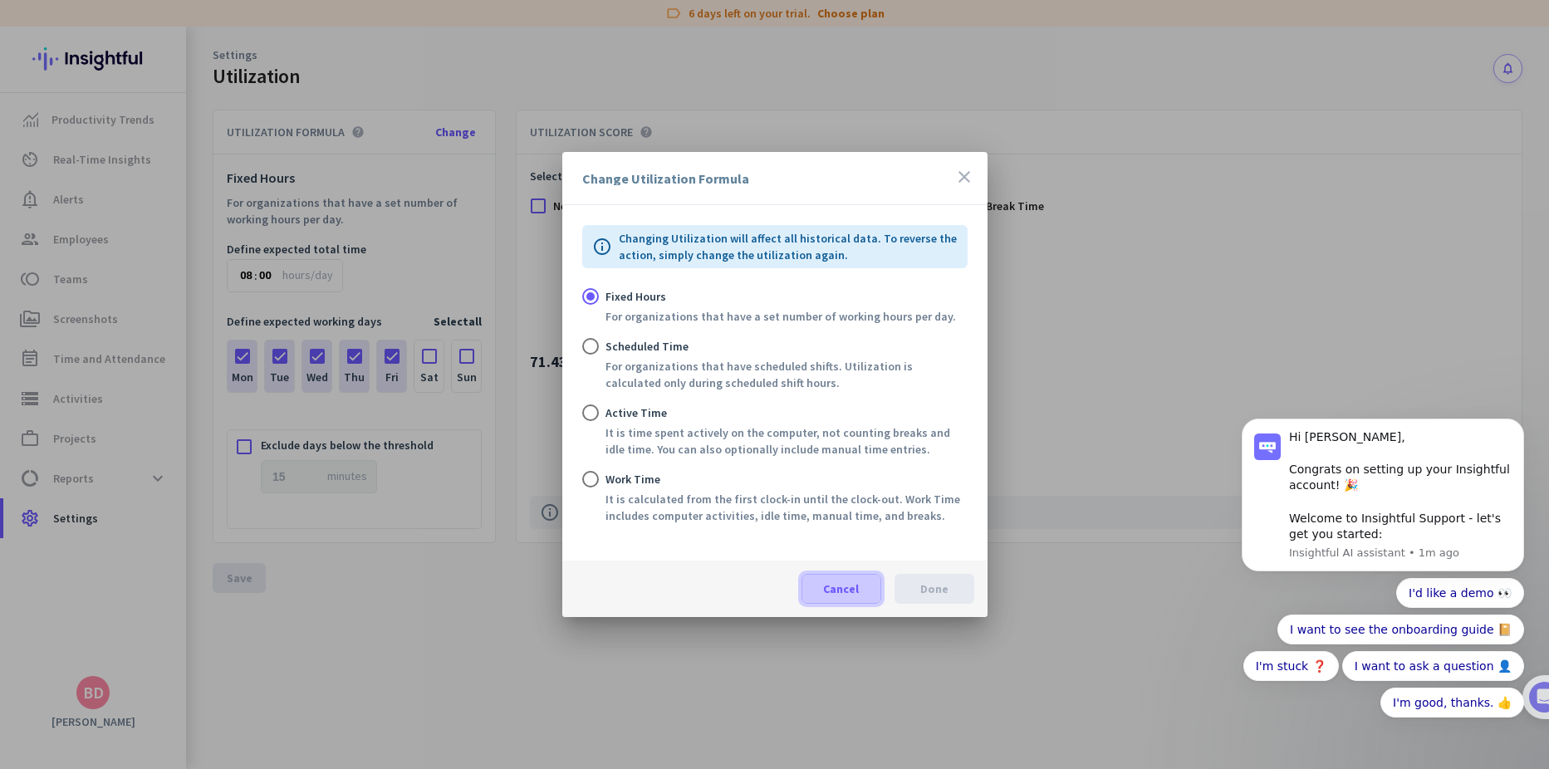
click at [841, 589] on span "Cancel" at bounding box center [841, 588] width 36 height 17
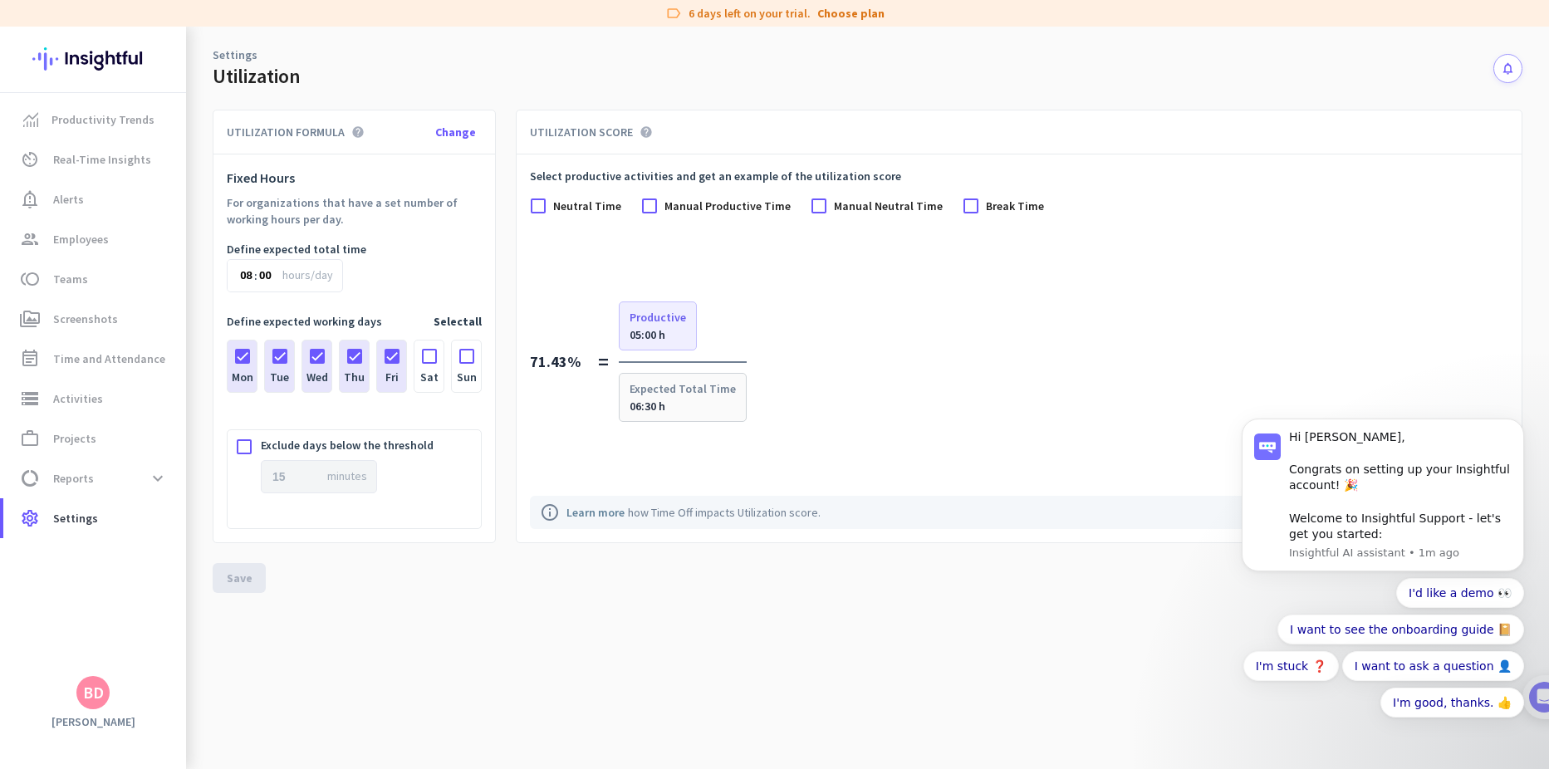
click at [598, 210] on span "Neutral Time" at bounding box center [587, 206] width 68 height 17
click at [0, 0] on input "Neutral Time" at bounding box center [0, 0] width 0 height 0
click at [598, 210] on span "Neutral Time" at bounding box center [587, 206] width 68 height 17
click at [0, 0] on input "Neutral Time" at bounding box center [0, 0] width 0 height 0
click at [592, 209] on span "Neutral Time" at bounding box center [587, 206] width 68 height 17
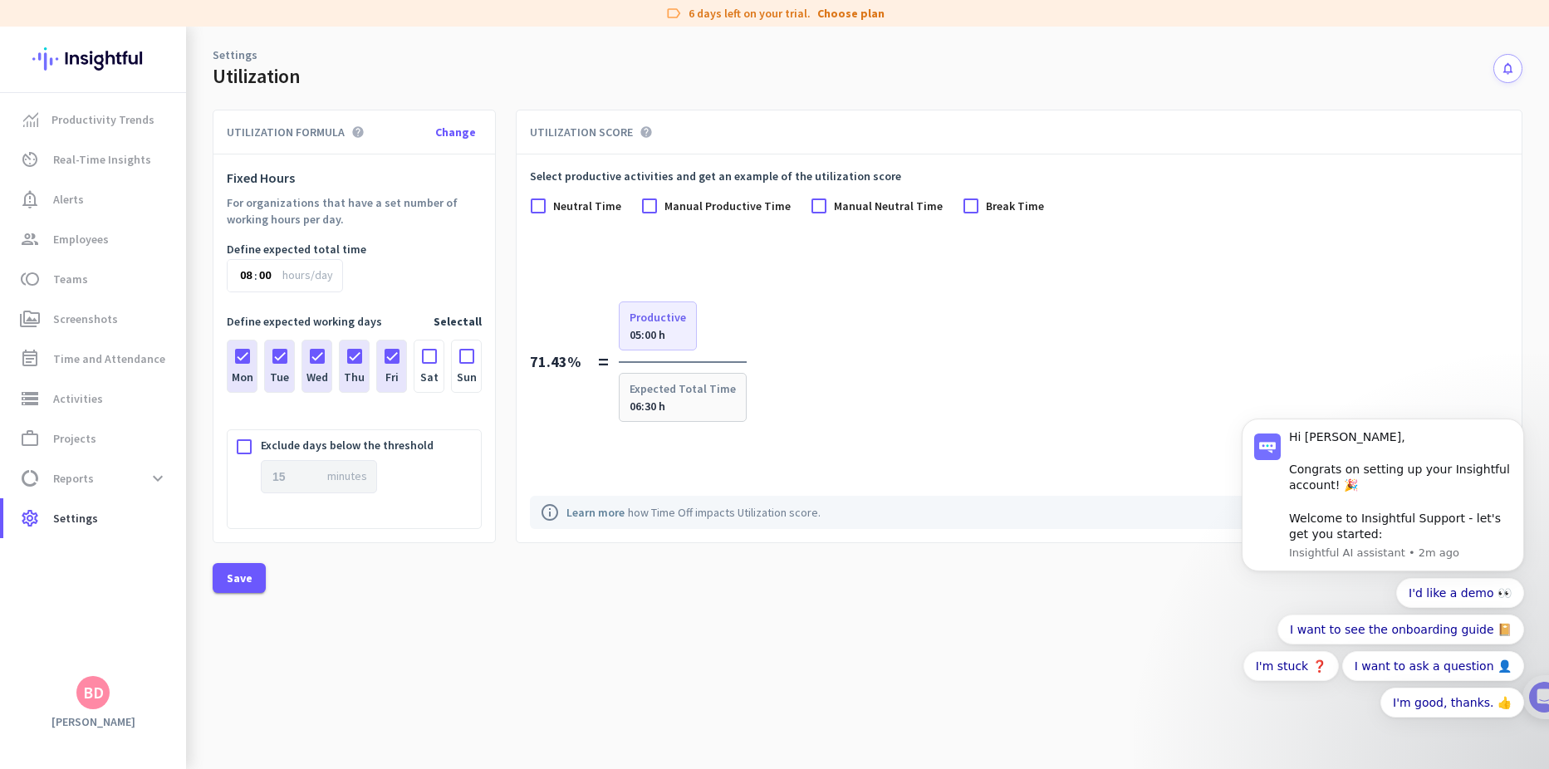
click at [0, 0] on input "Neutral Time" at bounding box center [0, 0] width 0 height 0
click at [713, 208] on span "Manual Productive Time" at bounding box center [727, 206] width 126 height 17
click at [0, 0] on input "Manual Productive Time" at bounding box center [0, 0] width 0 height 0
click at [840, 214] on div "Select productive activities and get an example of the utilization score Neutra…" at bounding box center [1019, 198] width 978 height 60
click at [841, 209] on span "Manual Neutral Time" at bounding box center [888, 206] width 109 height 17
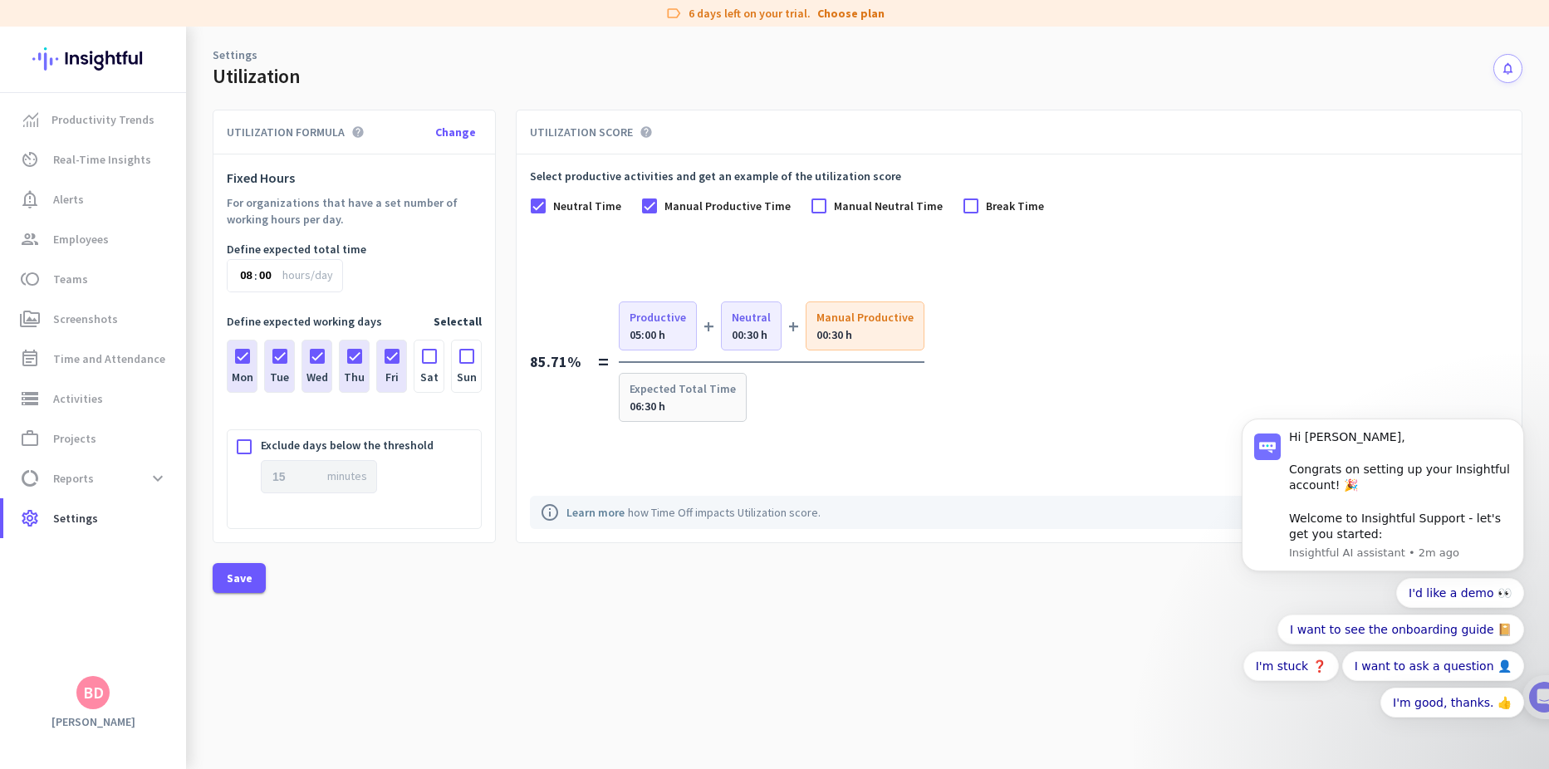
click at [0, 0] on input "Manual Neutral Time" at bounding box center [0, 0] width 0 height 0
click at [986, 203] on span "Break Time" at bounding box center [1015, 206] width 58 height 17
click at [0, 0] on input "Break Time" at bounding box center [0, 0] width 0 height 0
click at [976, 196] on div "Select productive activities and get an example of the utilization score Neutra…" at bounding box center [1019, 198] width 978 height 60
click at [856, 203] on span "Manual Neutral Time" at bounding box center [888, 206] width 109 height 17
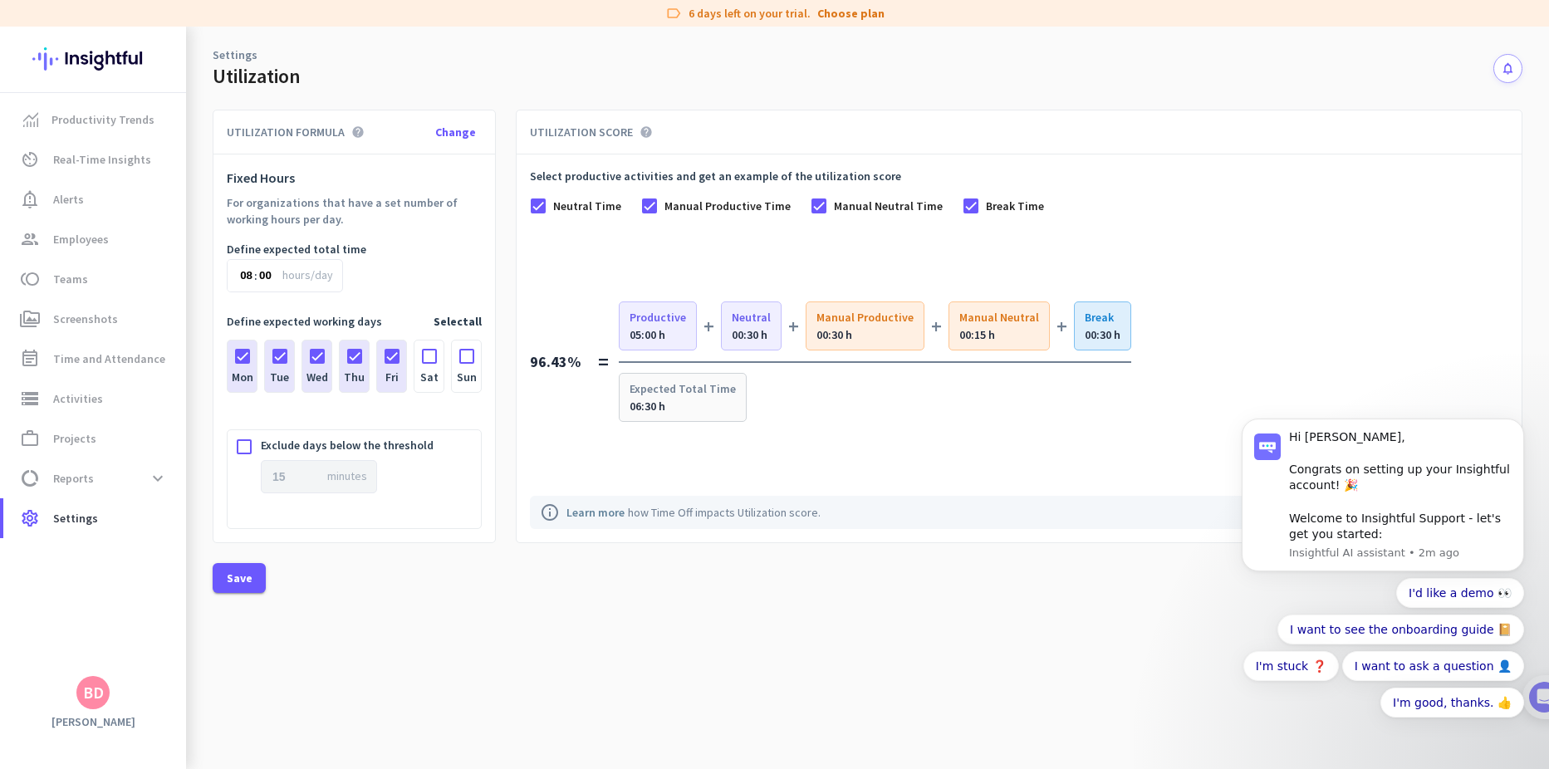
click at [0, 0] on input "Manual Neutral Time" at bounding box center [0, 0] width 0 height 0
click at [989, 204] on span "Break Time" at bounding box center [1015, 206] width 58 height 17
click at [0, 0] on input "Break Time" at bounding box center [0, 0] width 0 height 0
click at [697, 205] on span "Manual Productive Time" at bounding box center [727, 206] width 126 height 17
click at [0, 0] on input "Manual Productive Time" at bounding box center [0, 0] width 0 height 0
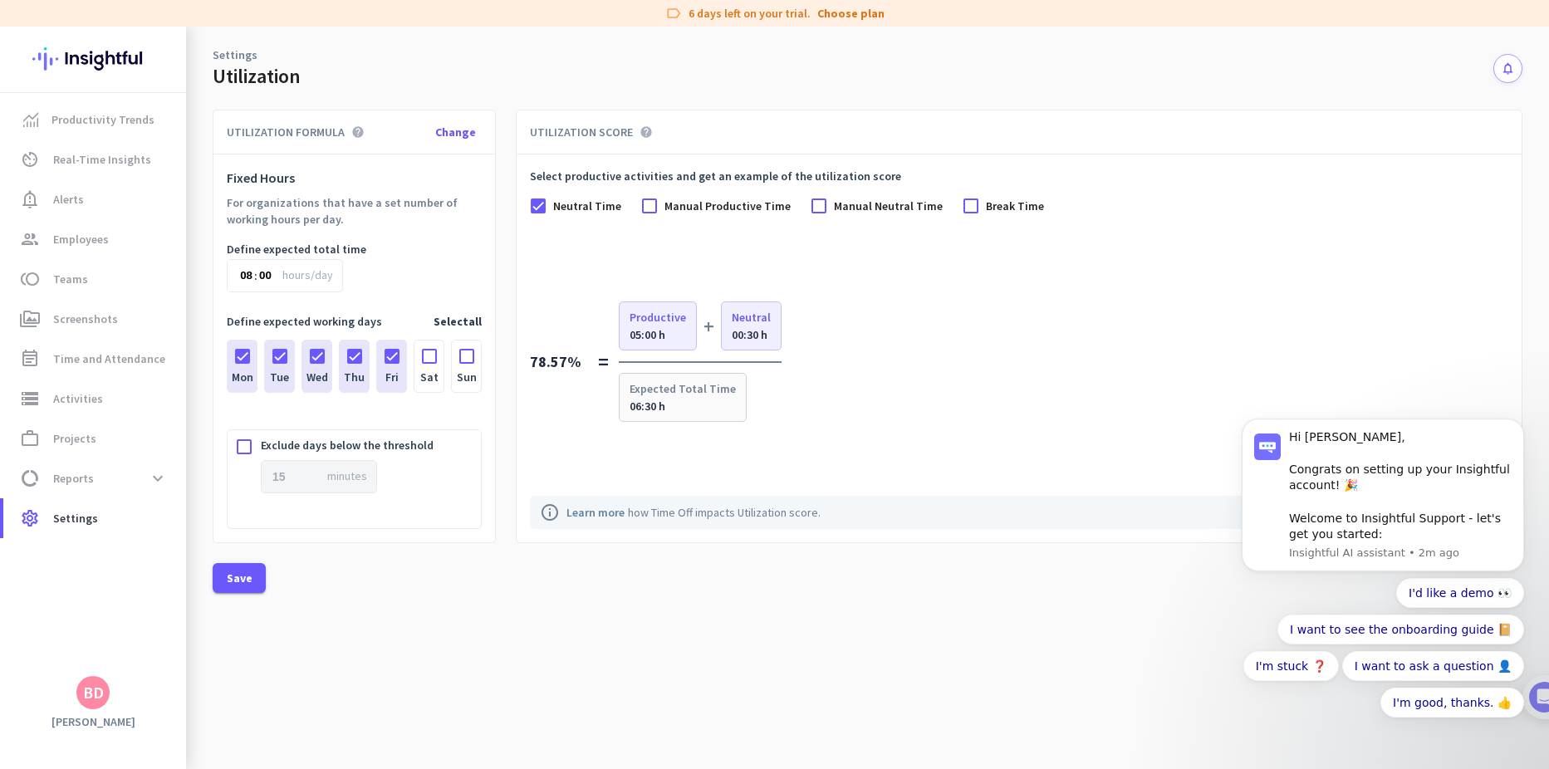
click at [568, 205] on span "Neutral Time" at bounding box center [587, 206] width 68 height 17
click at [0, 0] on input "Neutral Time" at bounding box center [0, 0] width 0 height 0
click at [566, 365] on span "71.43%" at bounding box center [559, 362] width 58 height 20
click at [597, 203] on span "Neutral Time" at bounding box center [587, 206] width 68 height 17
click at [0, 0] on input "Neutral Time" at bounding box center [0, 0] width 0 height 0
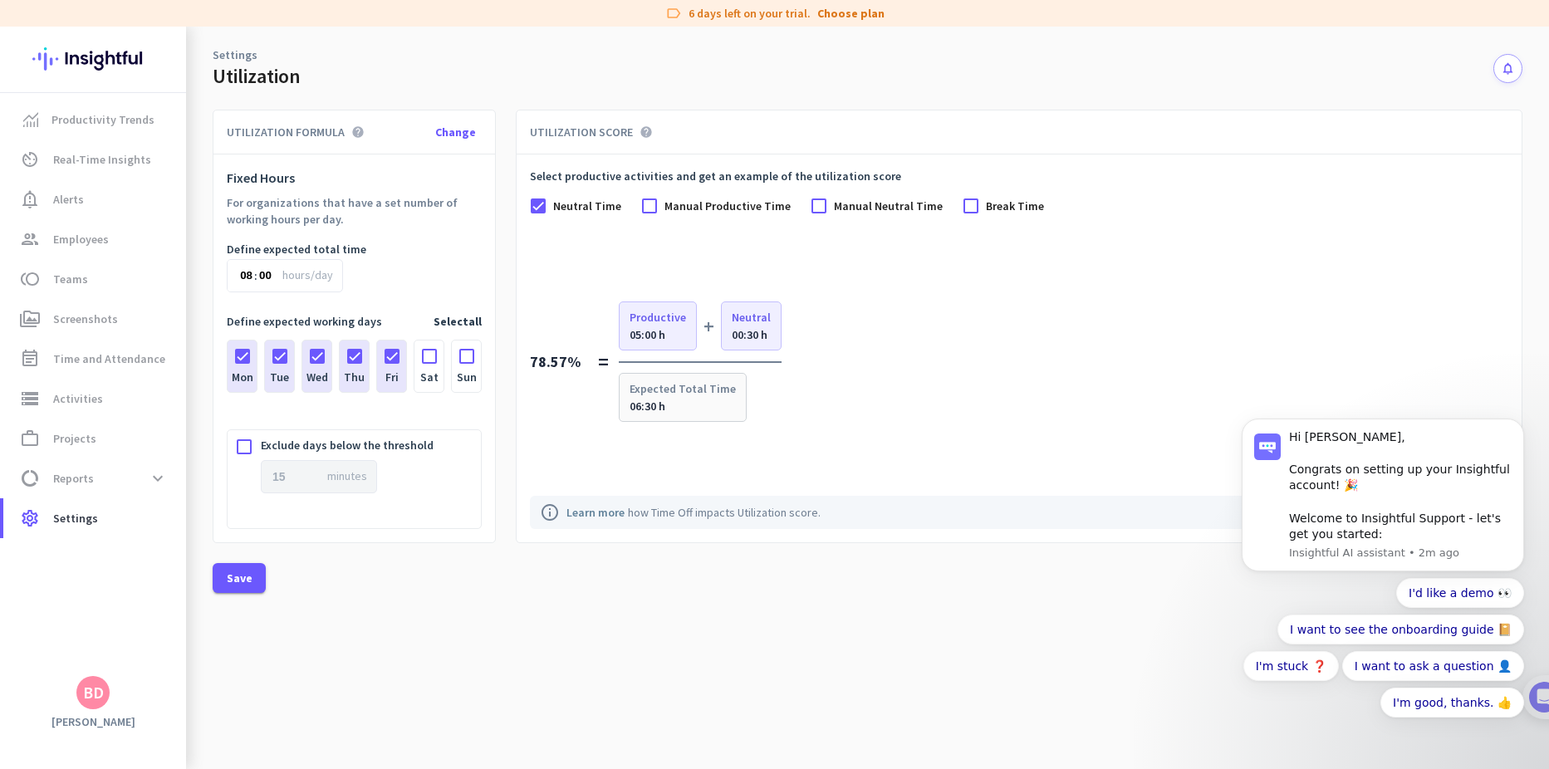
click at [581, 201] on span "Neutral Time" at bounding box center [587, 206] width 68 height 17
click at [0, 0] on input "Neutral Time" at bounding box center [0, 0] width 0 height 0
click at [680, 210] on span "Manual Productive Time" at bounding box center [727, 206] width 126 height 17
click at [0, 0] on input "Manual Productive Time" at bounding box center [0, 0] width 0 height 0
click at [677, 208] on span "Manual Productive Time" at bounding box center [727, 206] width 126 height 17
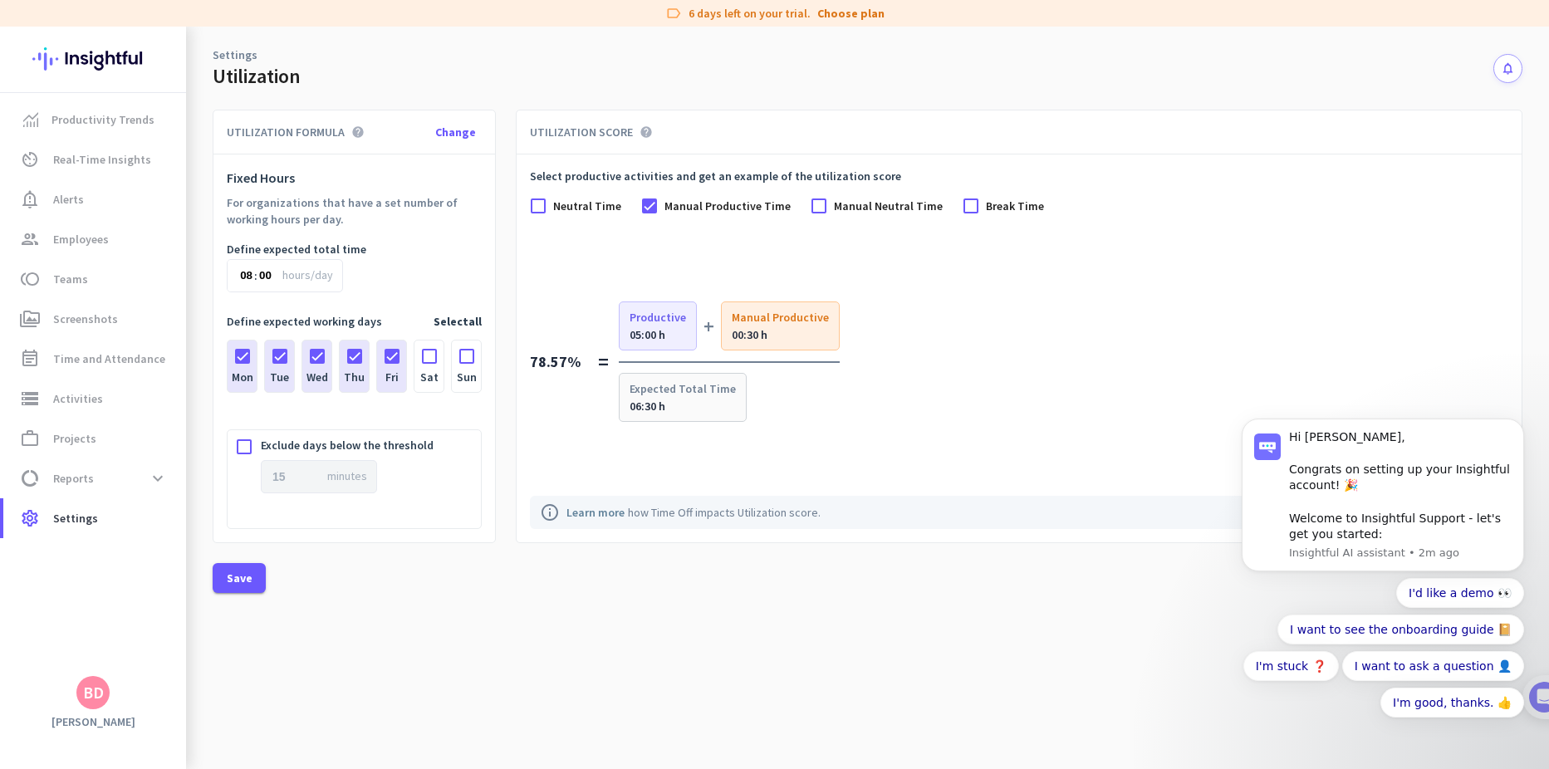
click at [0, 0] on input "Manual Productive Time" at bounding box center [0, 0] width 0 height 0
click at [997, 206] on span "Break Time" at bounding box center [1015, 206] width 58 height 17
click at [0, 0] on input "Break Time" at bounding box center [0, 0] width 0 height 0
click at [997, 206] on span "Break Time" at bounding box center [1015, 206] width 58 height 17
click at [0, 0] on input "Break Time" at bounding box center [0, 0] width 0 height 0
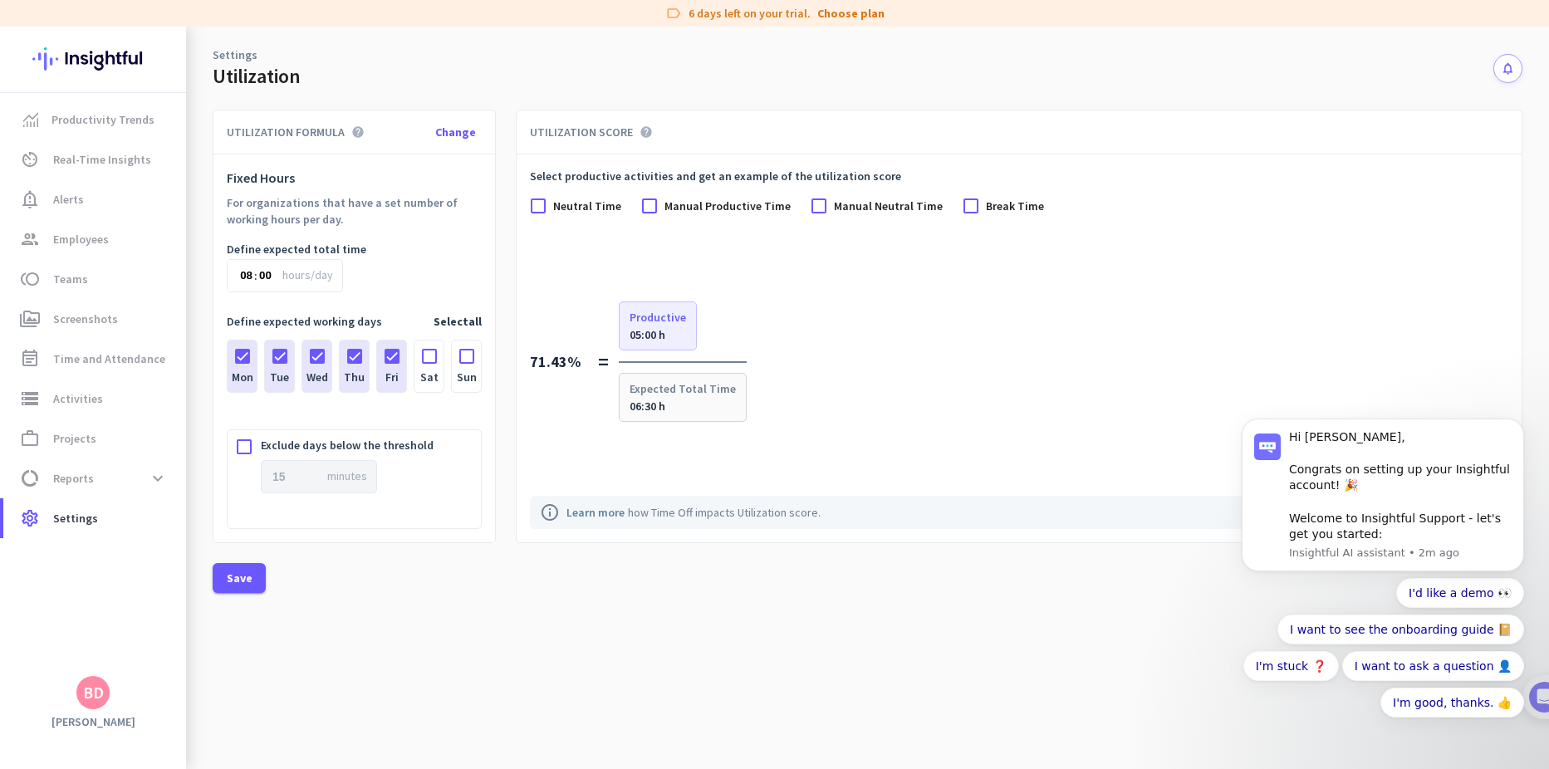
click at [767, 514] on div "Learn more how Time Off impacts Utilization score." at bounding box center [693, 512] width 254 height 17
click at [1508, 424] on div "Hi [PERSON_NAME], Congrats on setting up your Insightful account! 🎉 Welcome to …" at bounding box center [1383, 495] width 282 height 153
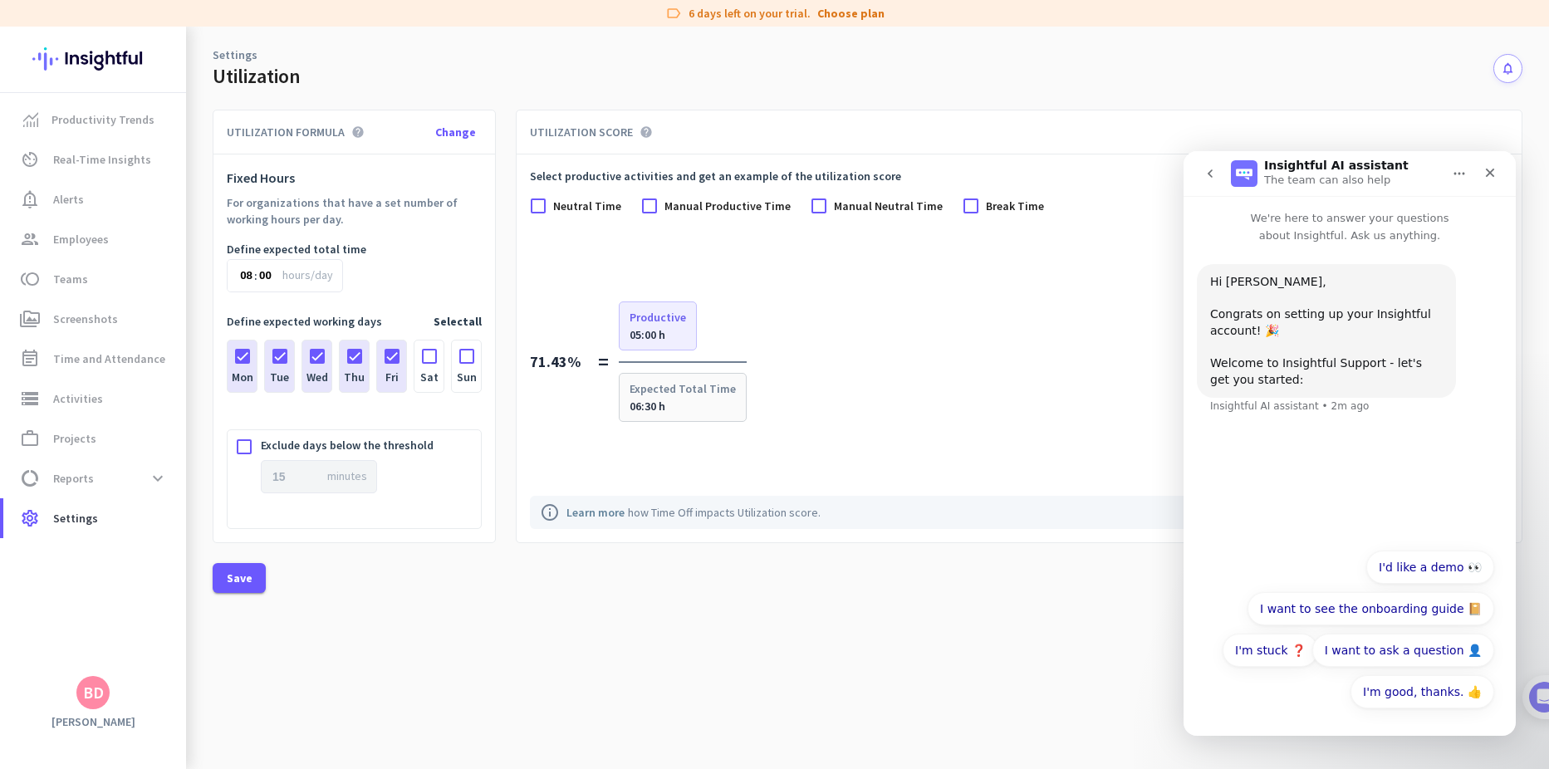
click at [1109, 539] on div "Select productive activities and get an example of the utilization score Neutra…" at bounding box center [1019, 348] width 1005 height 388
click at [1489, 177] on icon "Close" at bounding box center [1489, 172] width 13 height 13
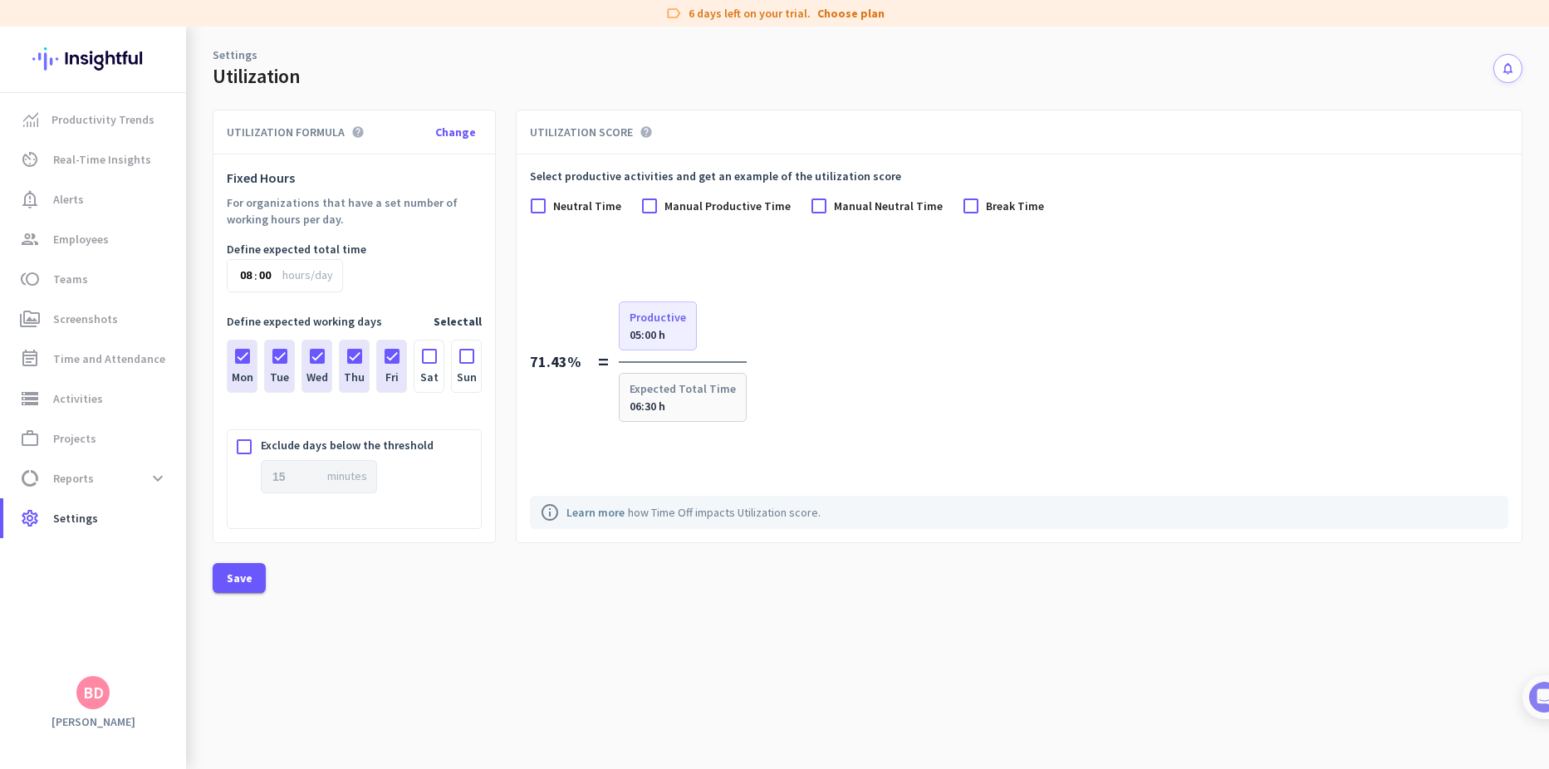
click at [644, 133] on icon "help" at bounding box center [645, 131] width 13 height 13
click at [689, 610] on div "UTILIZATION FORMULA help Change Fixed Hours For organizations that have a set n…" at bounding box center [867, 429] width 1363 height 679
click at [225, 575] on span at bounding box center [239, 578] width 53 height 40
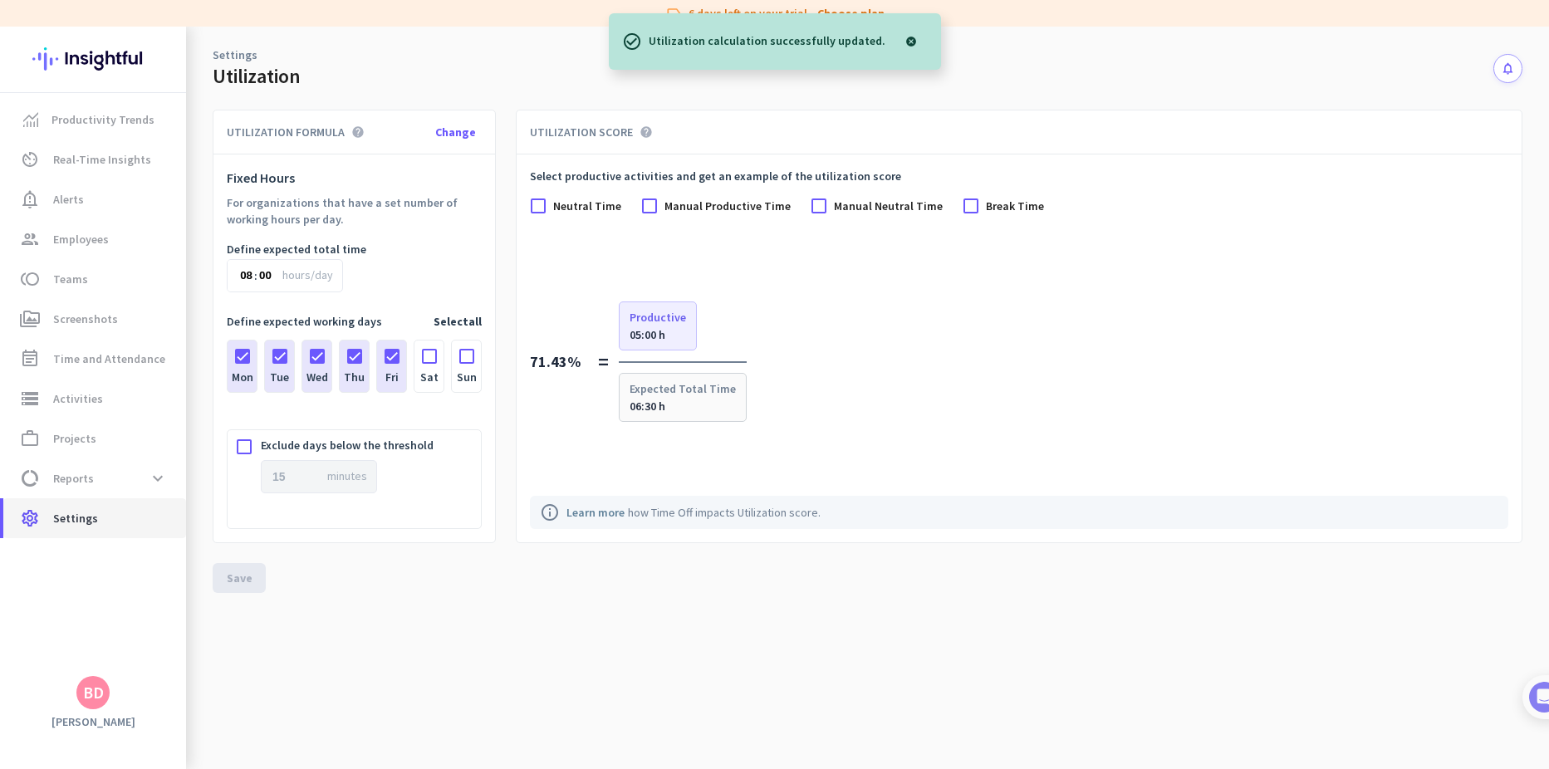
click at [79, 522] on span "Settings" at bounding box center [75, 518] width 45 height 20
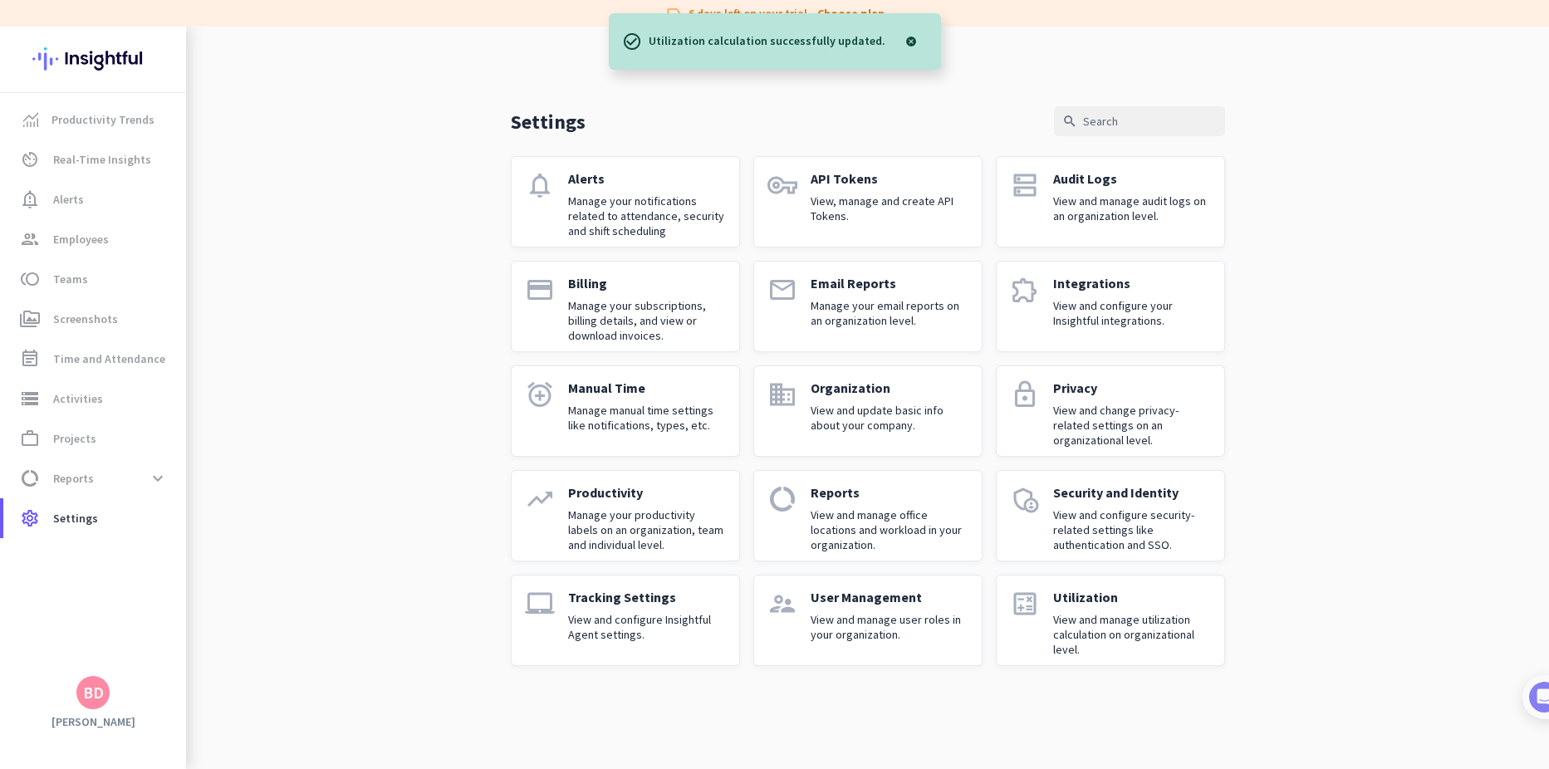
click at [951, 648] on div "User Management View and manage user roles in your organization." at bounding box center [890, 620] width 158 height 63
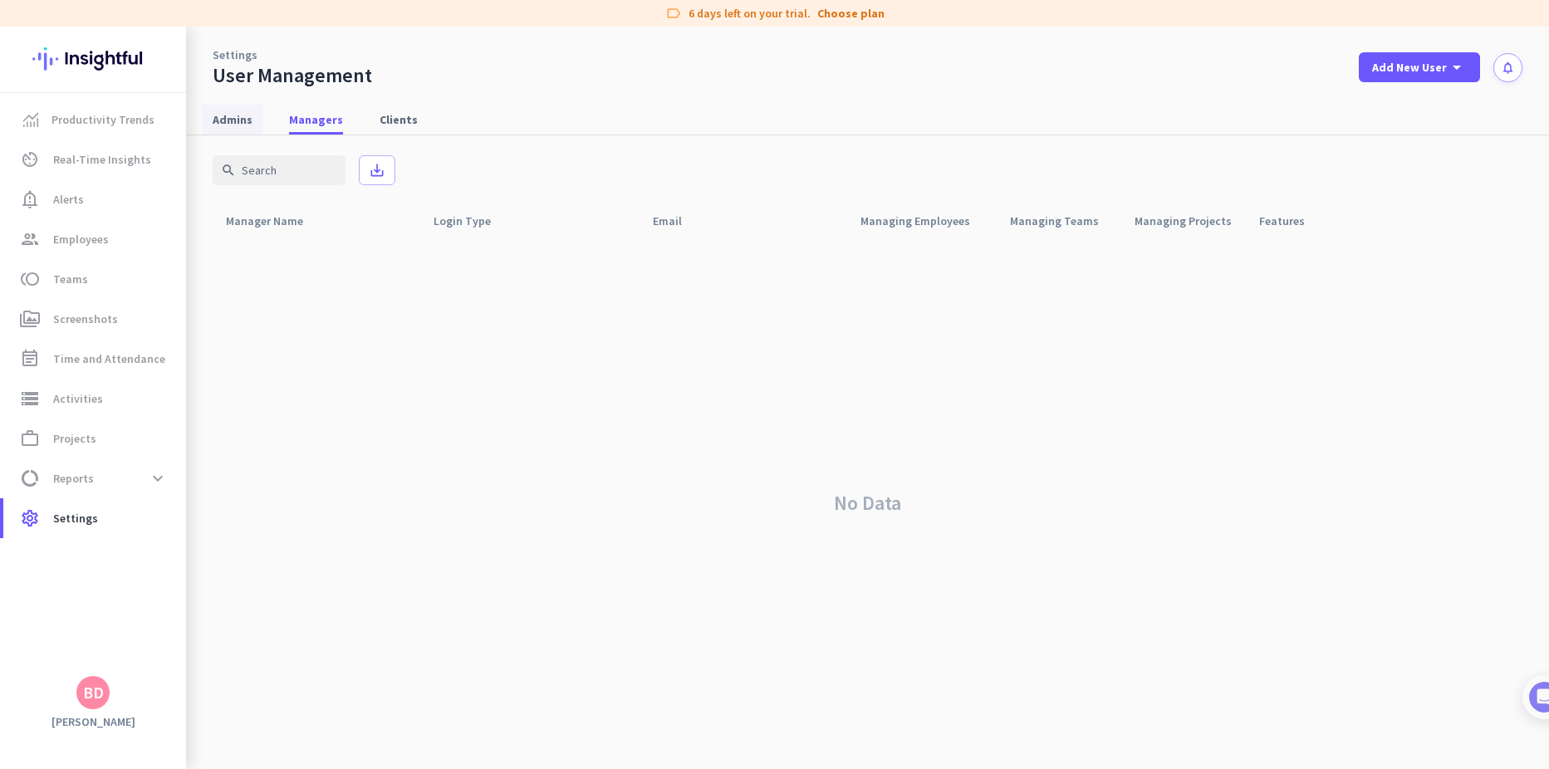
click at [230, 116] on span "Admins" at bounding box center [233, 119] width 40 height 17
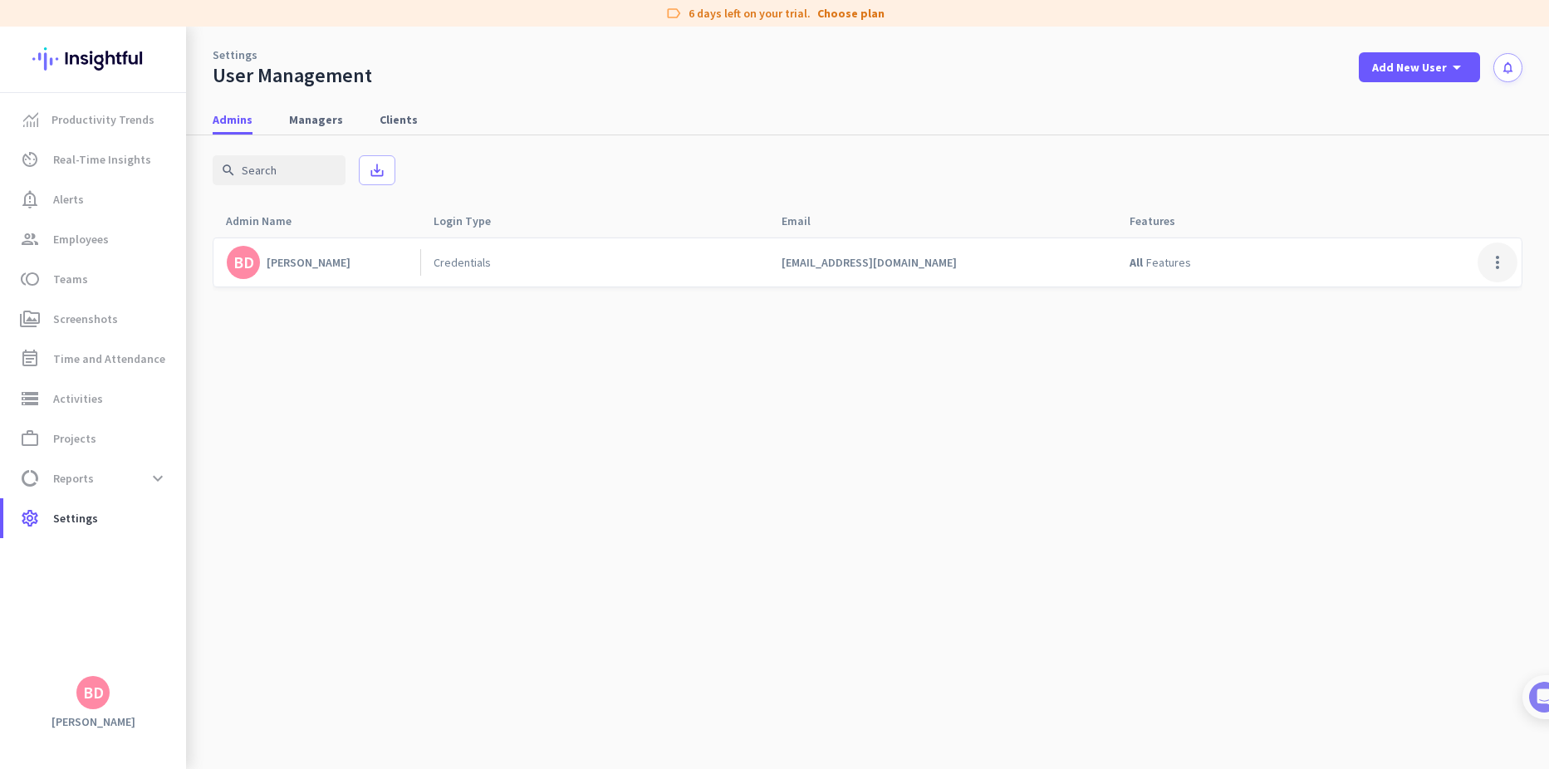
click at [1489, 265] on span at bounding box center [1497, 262] width 40 height 40
click at [1427, 296] on span "Edit" at bounding box center [1434, 297] width 21 height 15
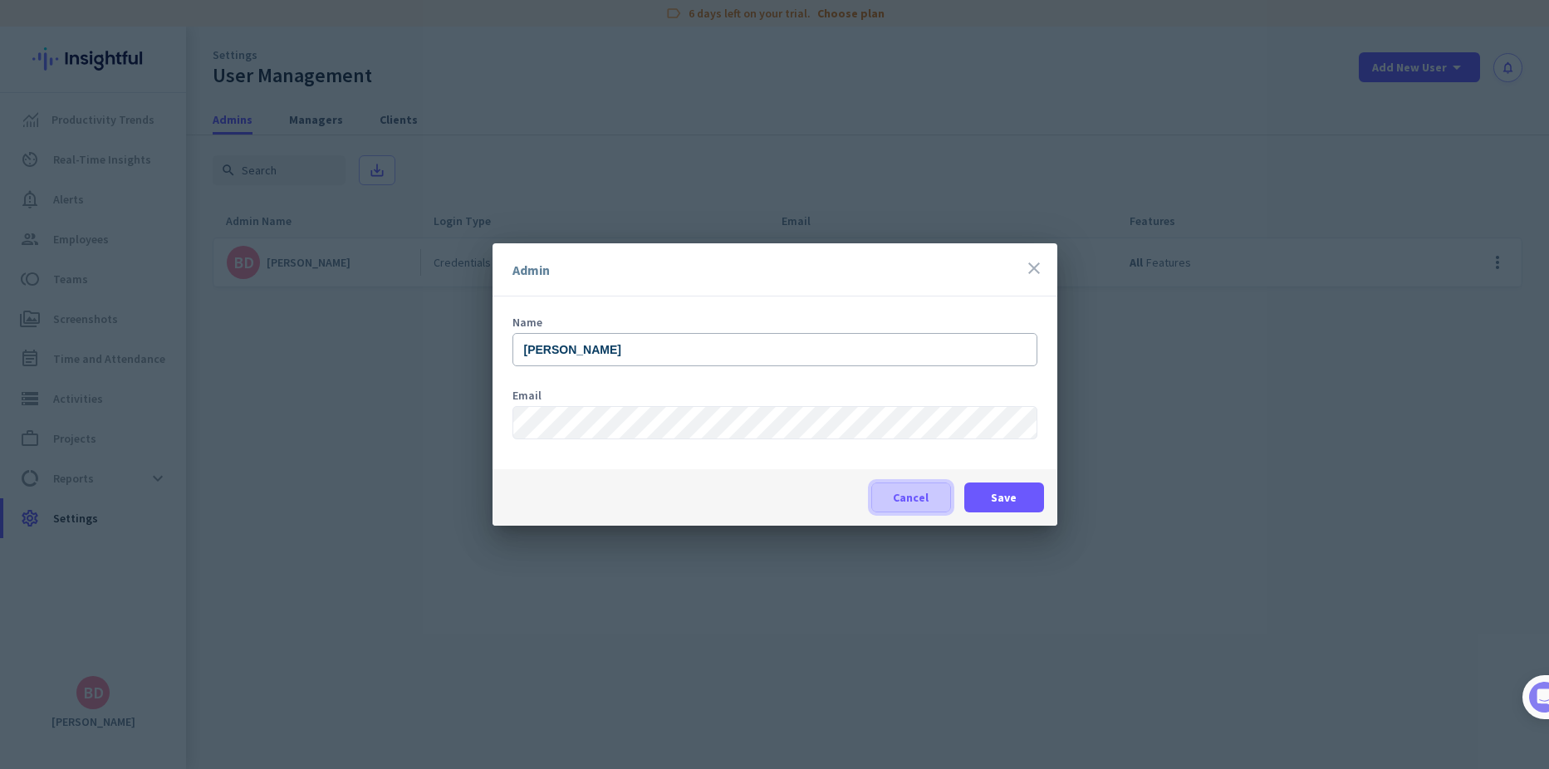
click at [923, 502] on span "Cancel" at bounding box center [911, 497] width 36 height 17
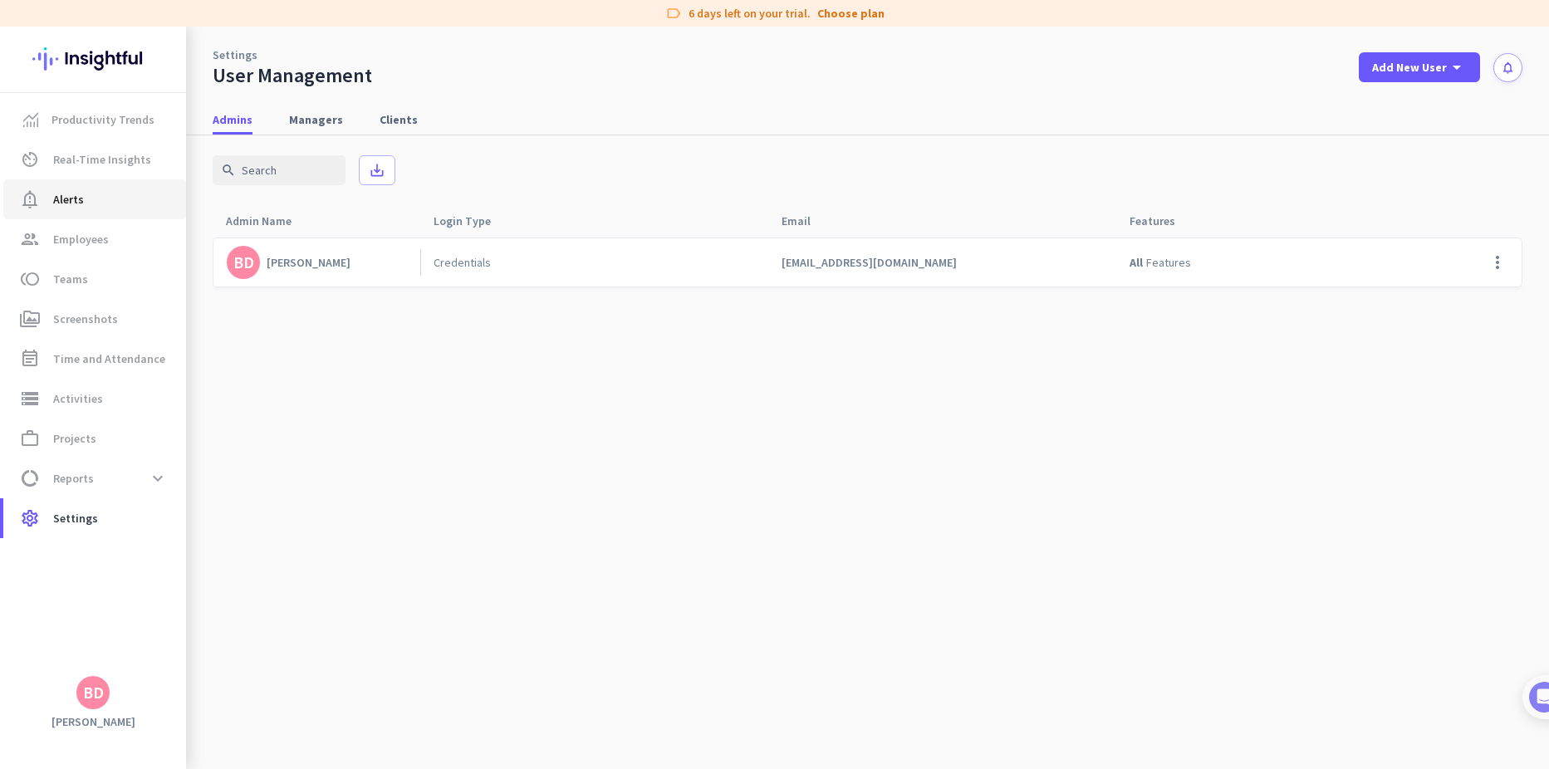
click at [50, 209] on link "notification_important Alerts" at bounding box center [94, 199] width 183 height 40
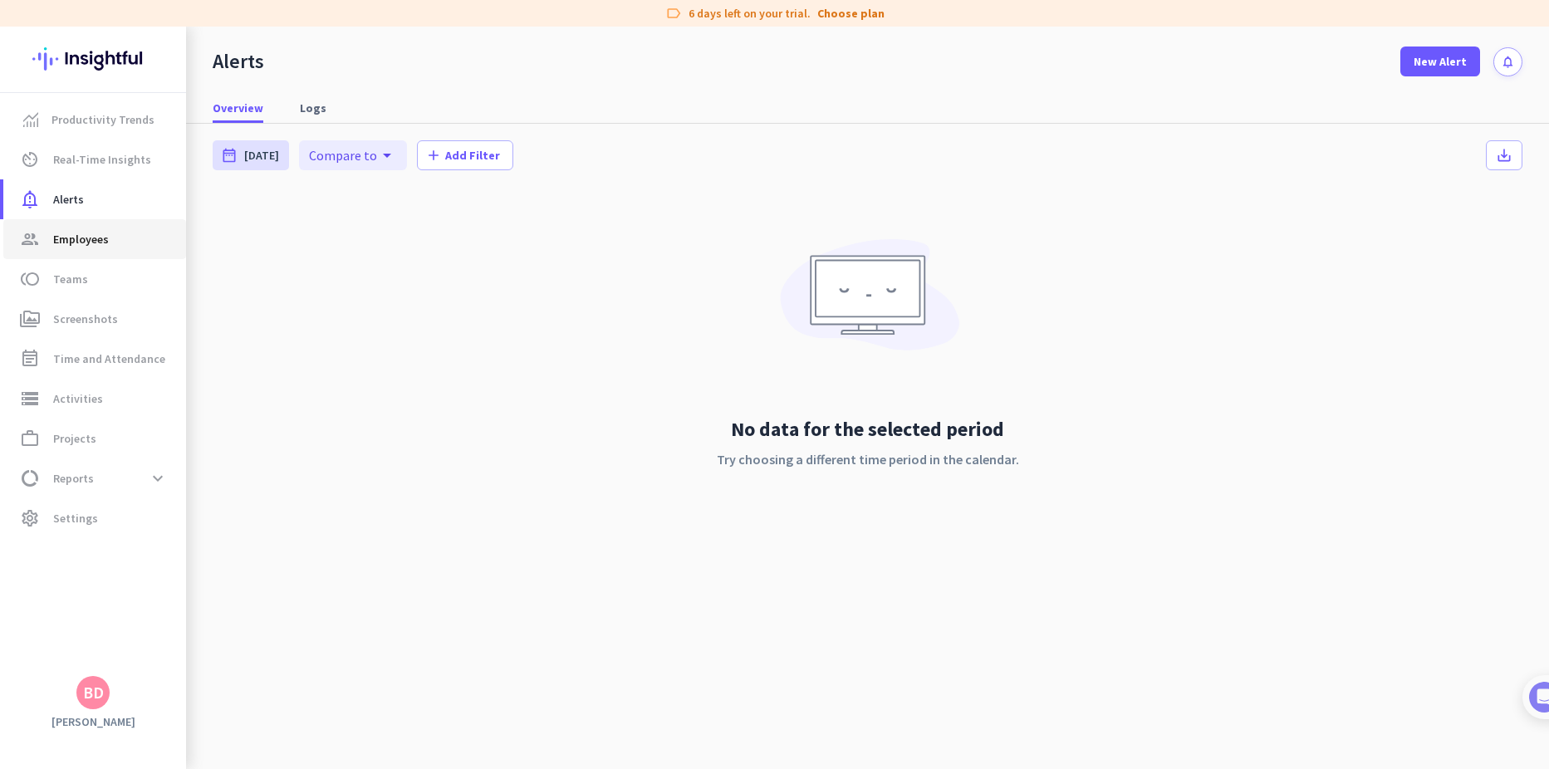
click at [105, 231] on span "Employees" at bounding box center [81, 239] width 56 height 20
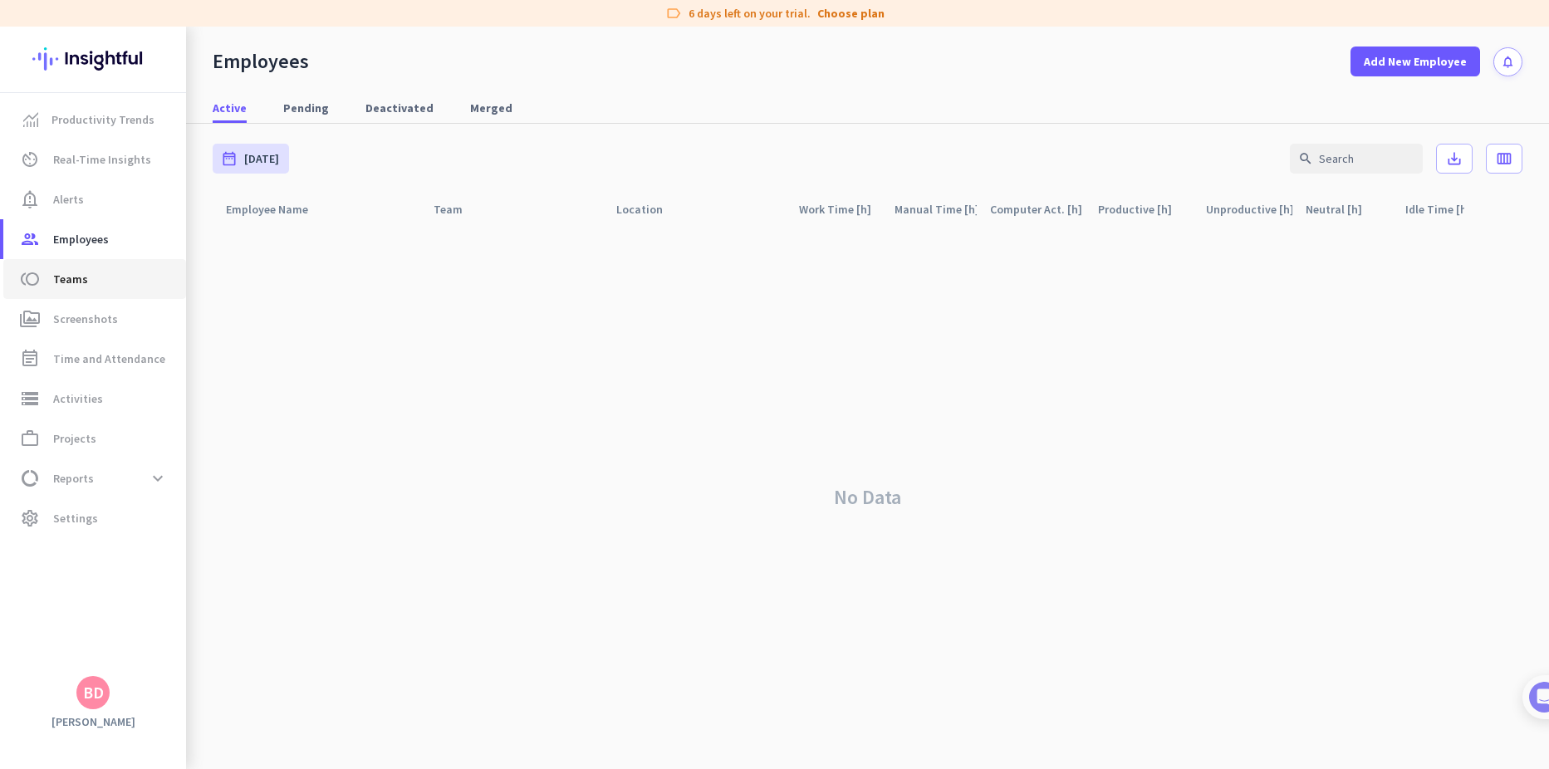
click at [74, 282] on span "Teams" at bounding box center [70, 279] width 35 height 20
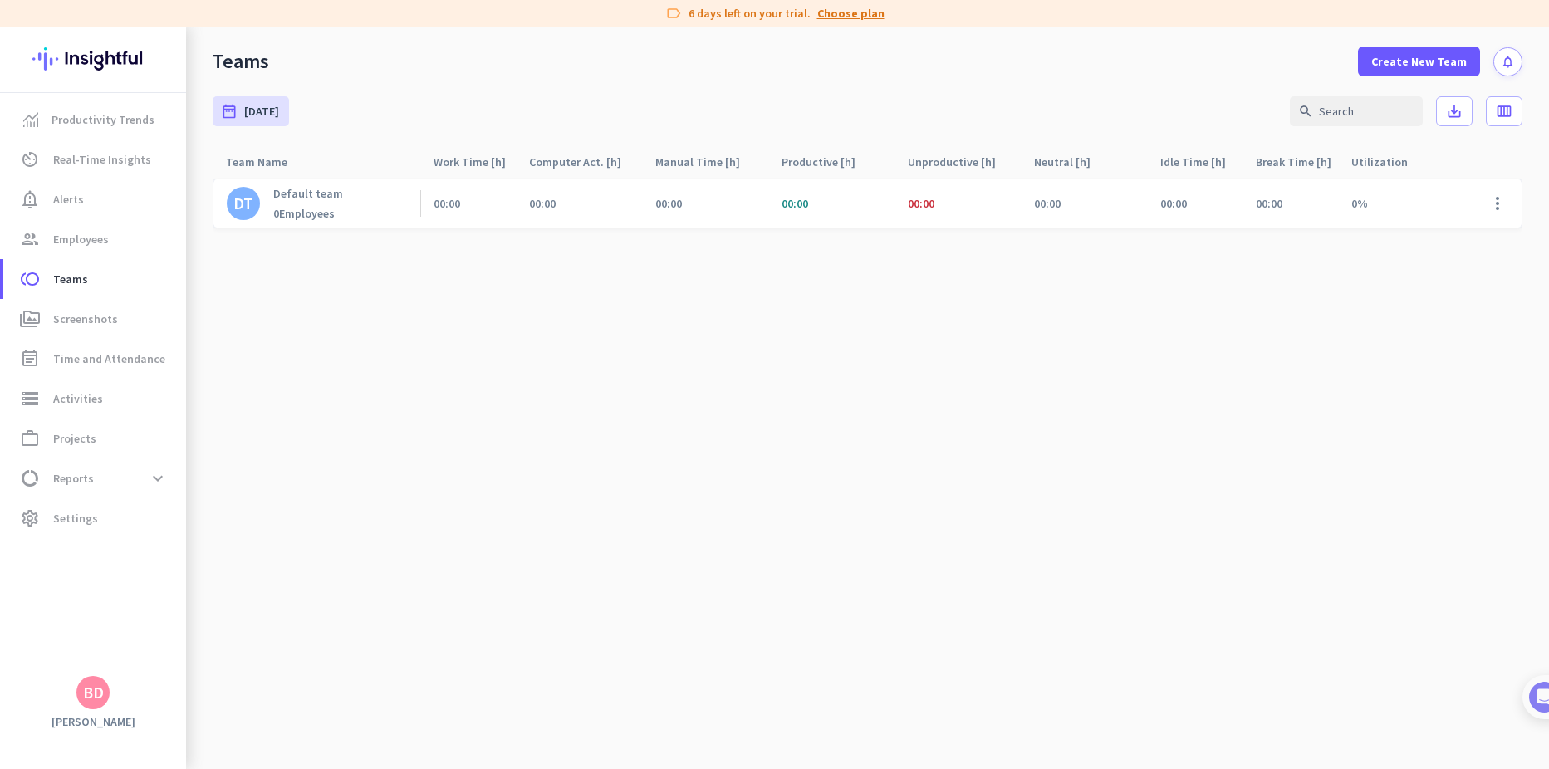
click at [841, 13] on link "Choose plan" at bounding box center [850, 13] width 67 height 17
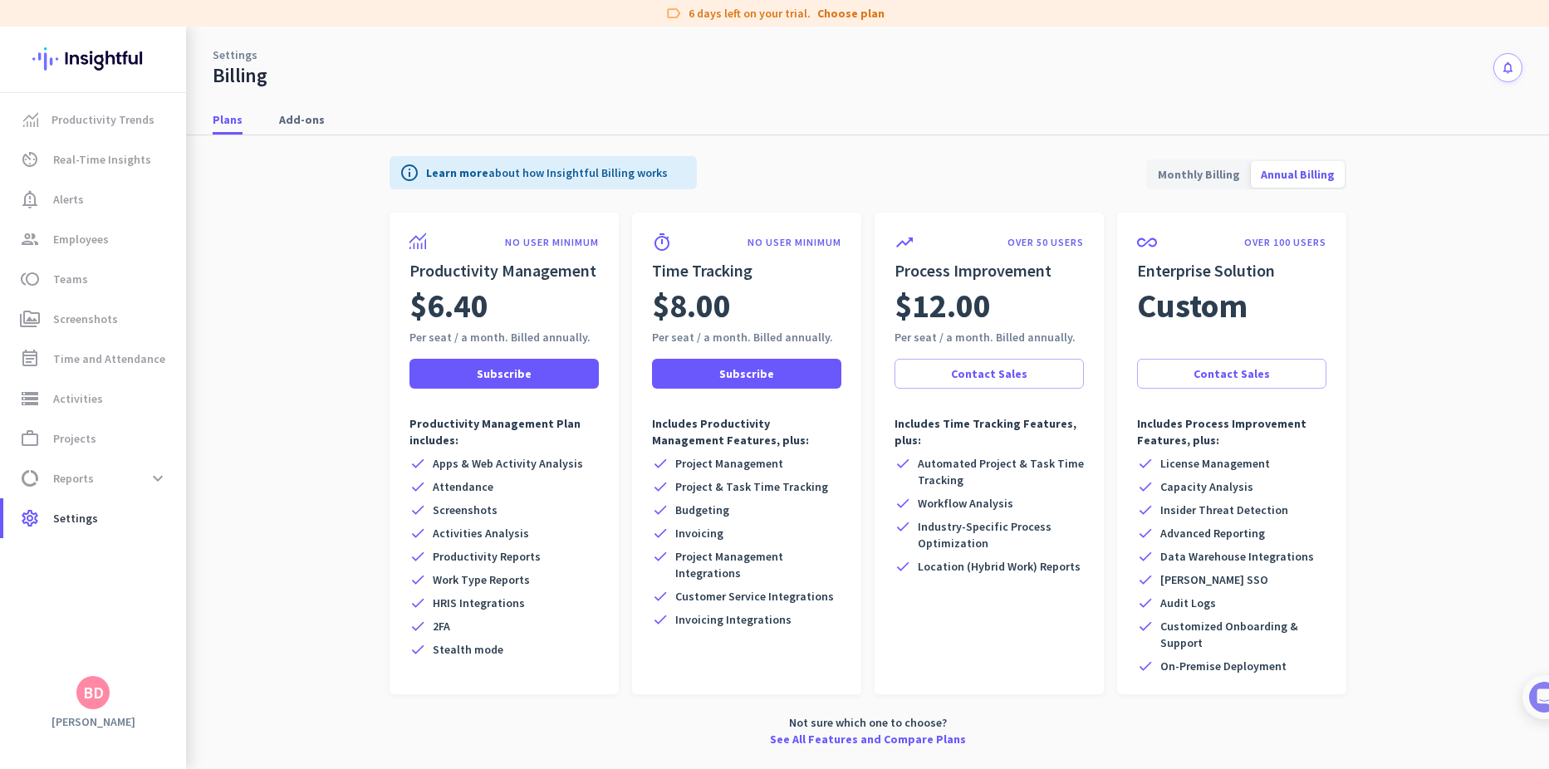
click at [1291, 170] on span "Annual Billing" at bounding box center [1298, 174] width 94 height 40
click at [1229, 170] on span "Monthly Billing" at bounding box center [1199, 174] width 102 height 40
click at [1342, 170] on span "Annual Billing" at bounding box center [1298, 174] width 94 height 40
click at [294, 120] on span "Add-ons" at bounding box center [302, 119] width 46 height 17
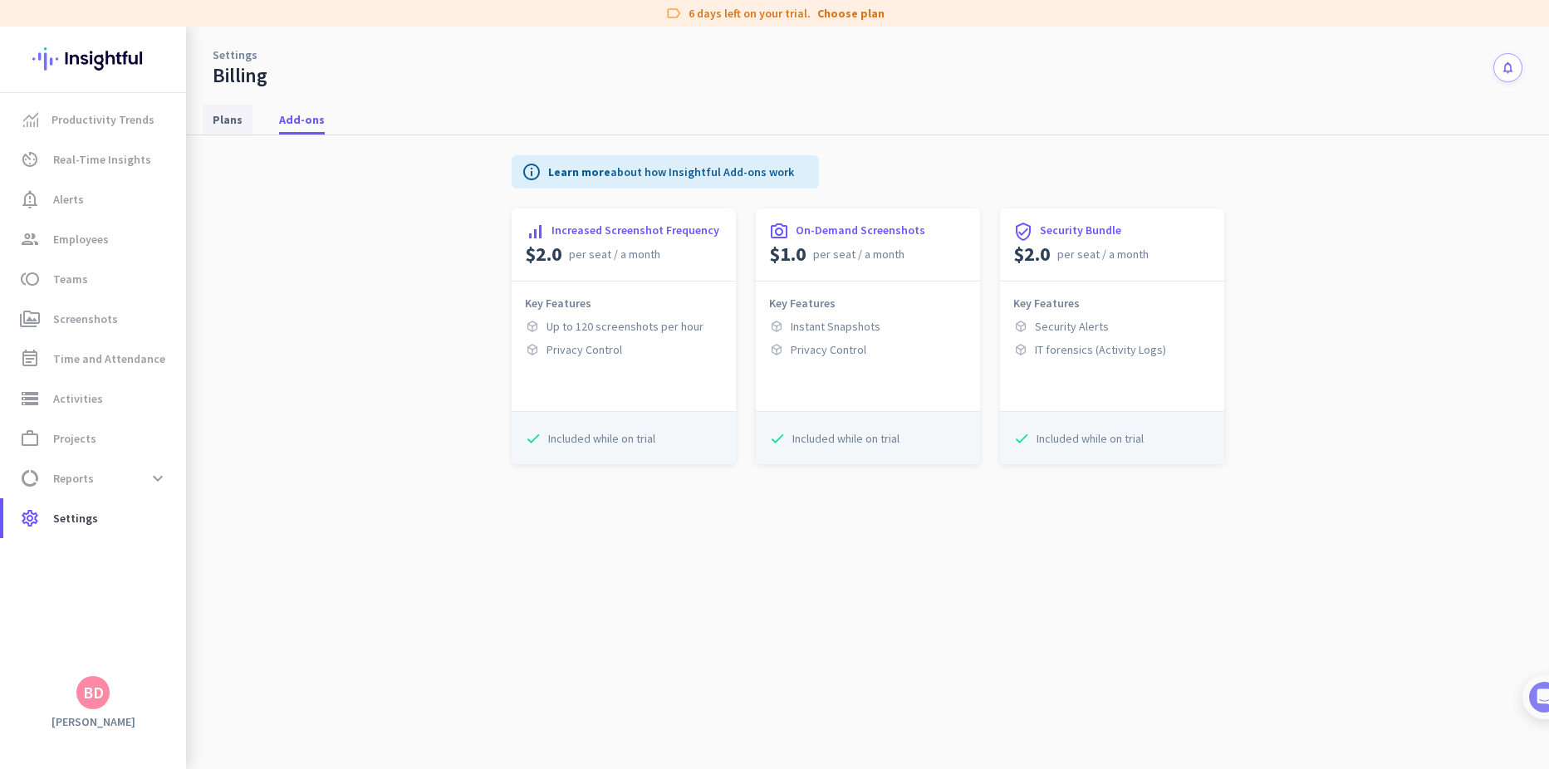
click at [237, 125] on span "Plans" at bounding box center [228, 119] width 30 height 17
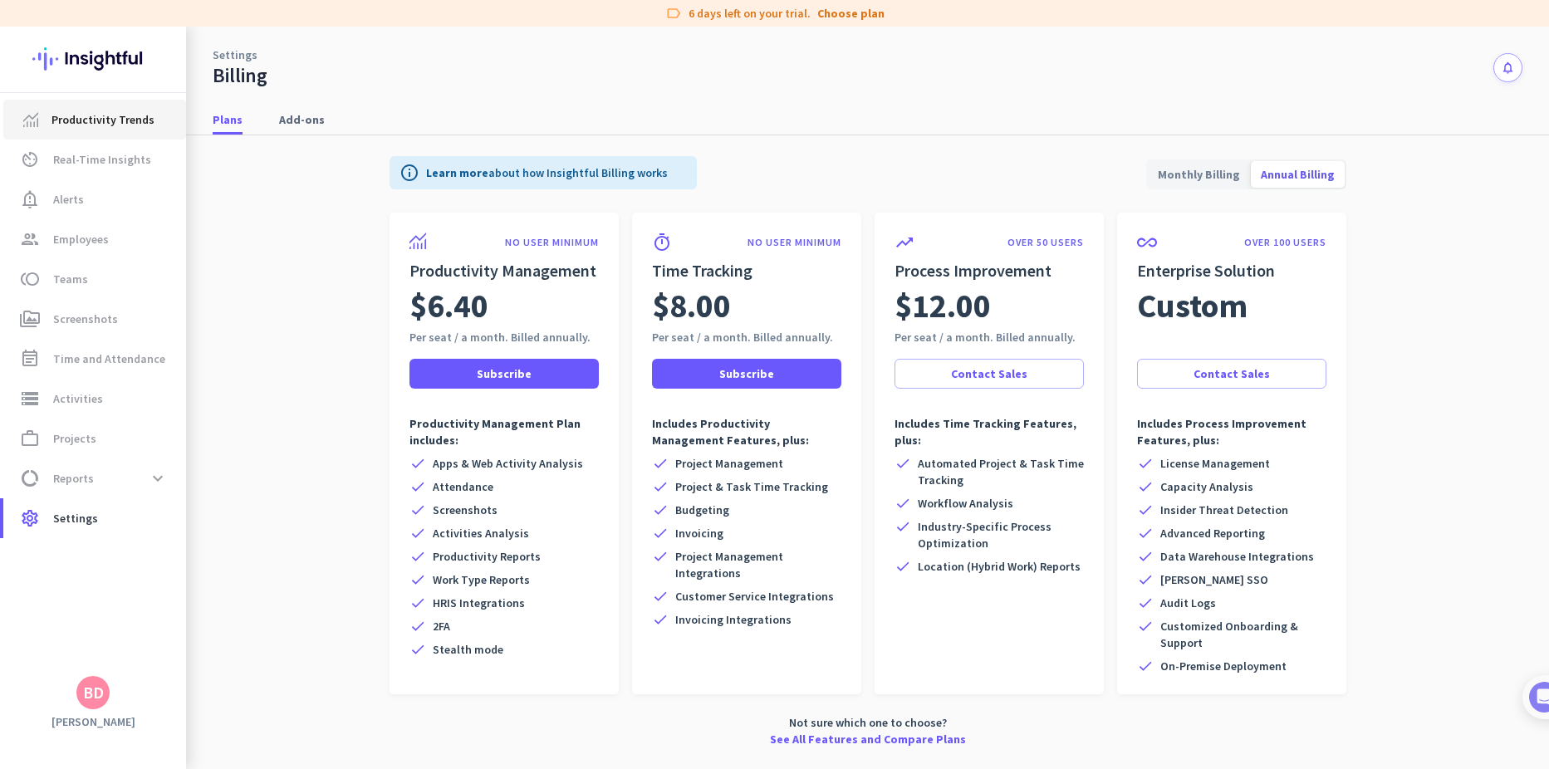
click at [93, 124] on span "Productivity Trends" at bounding box center [102, 120] width 103 height 20
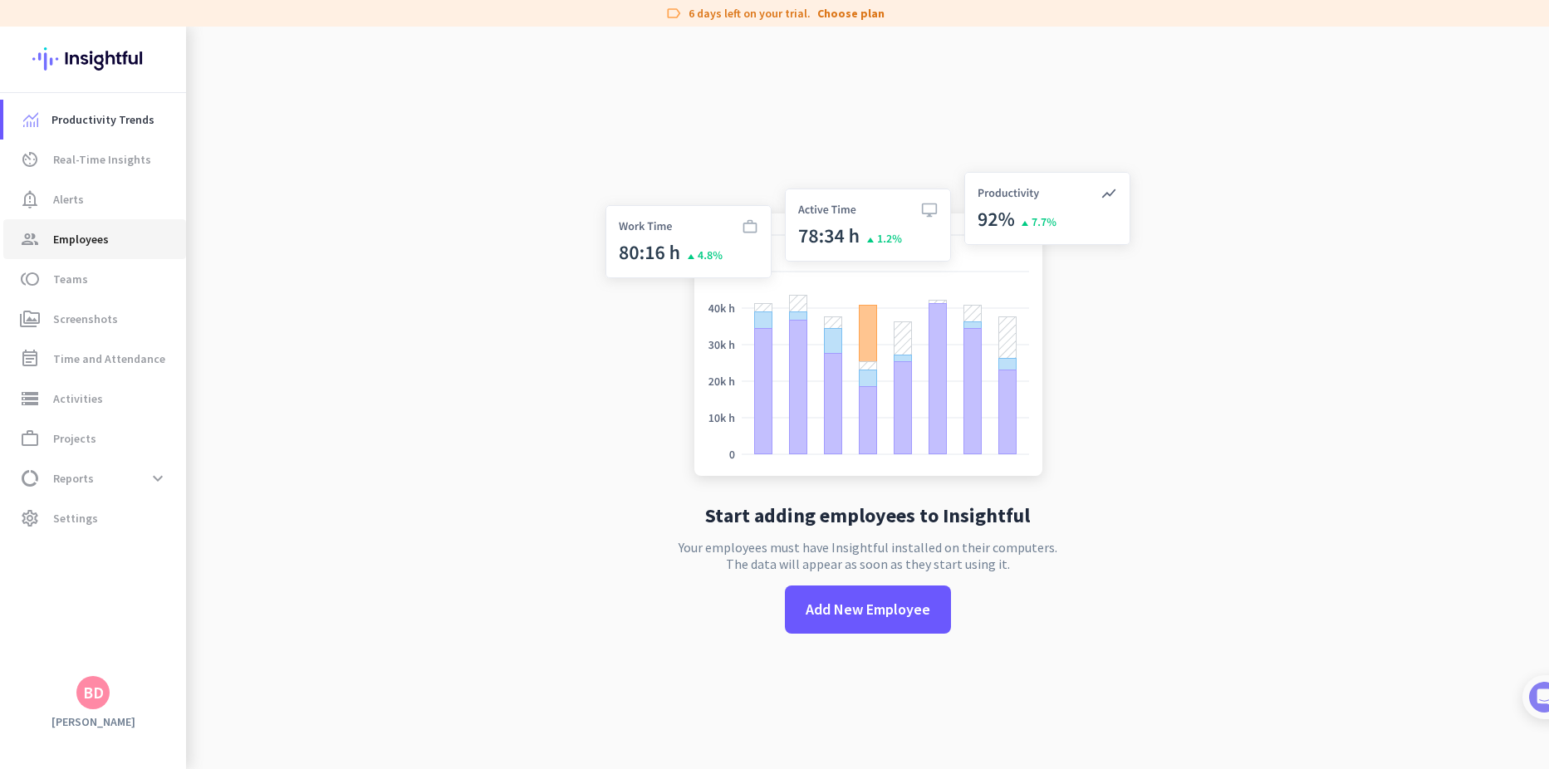
click at [86, 242] on span "Employees" at bounding box center [81, 239] width 56 height 20
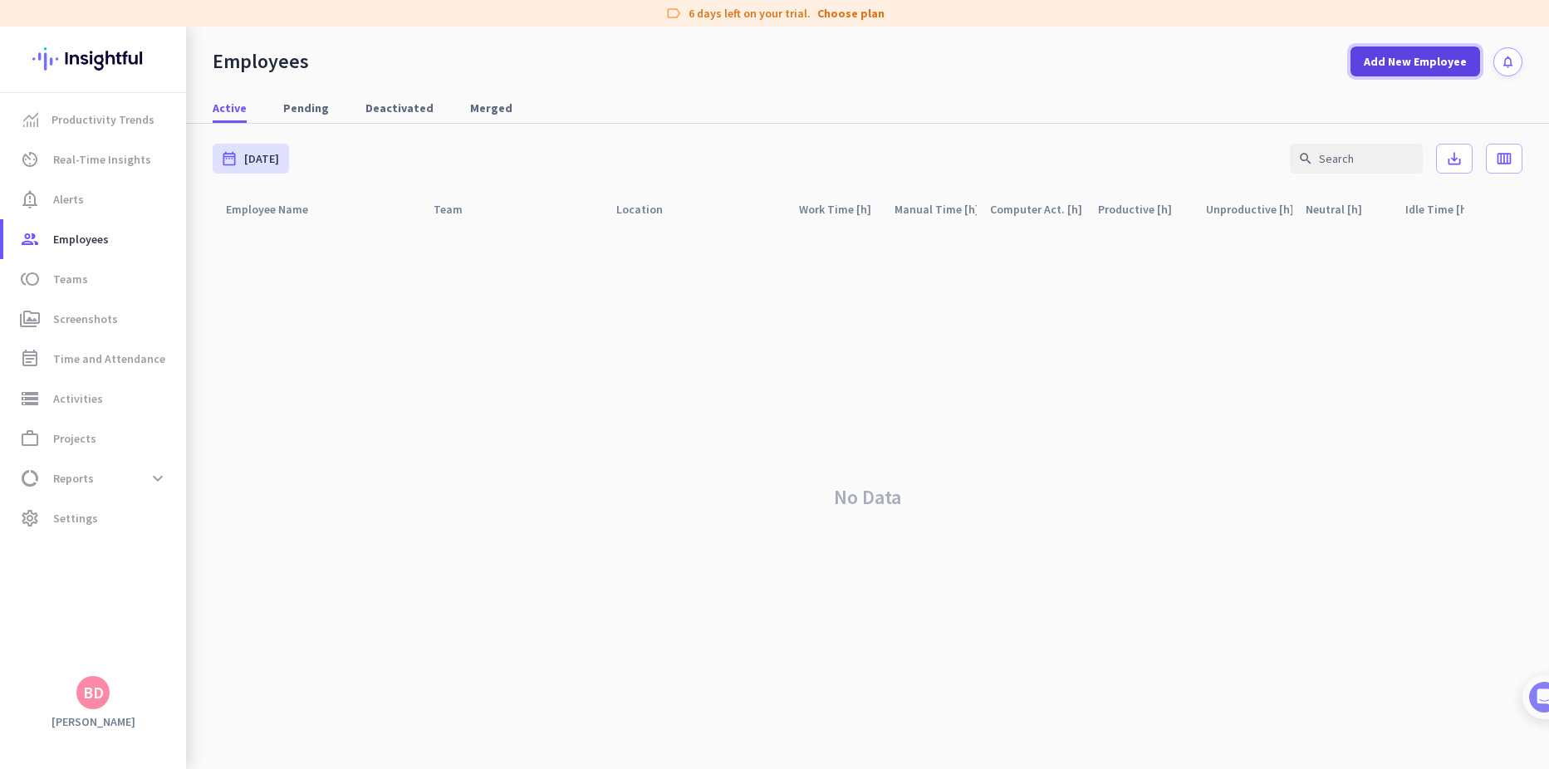
click at [1465, 63] on span "Add New Employee" at bounding box center [1415, 61] width 103 height 17
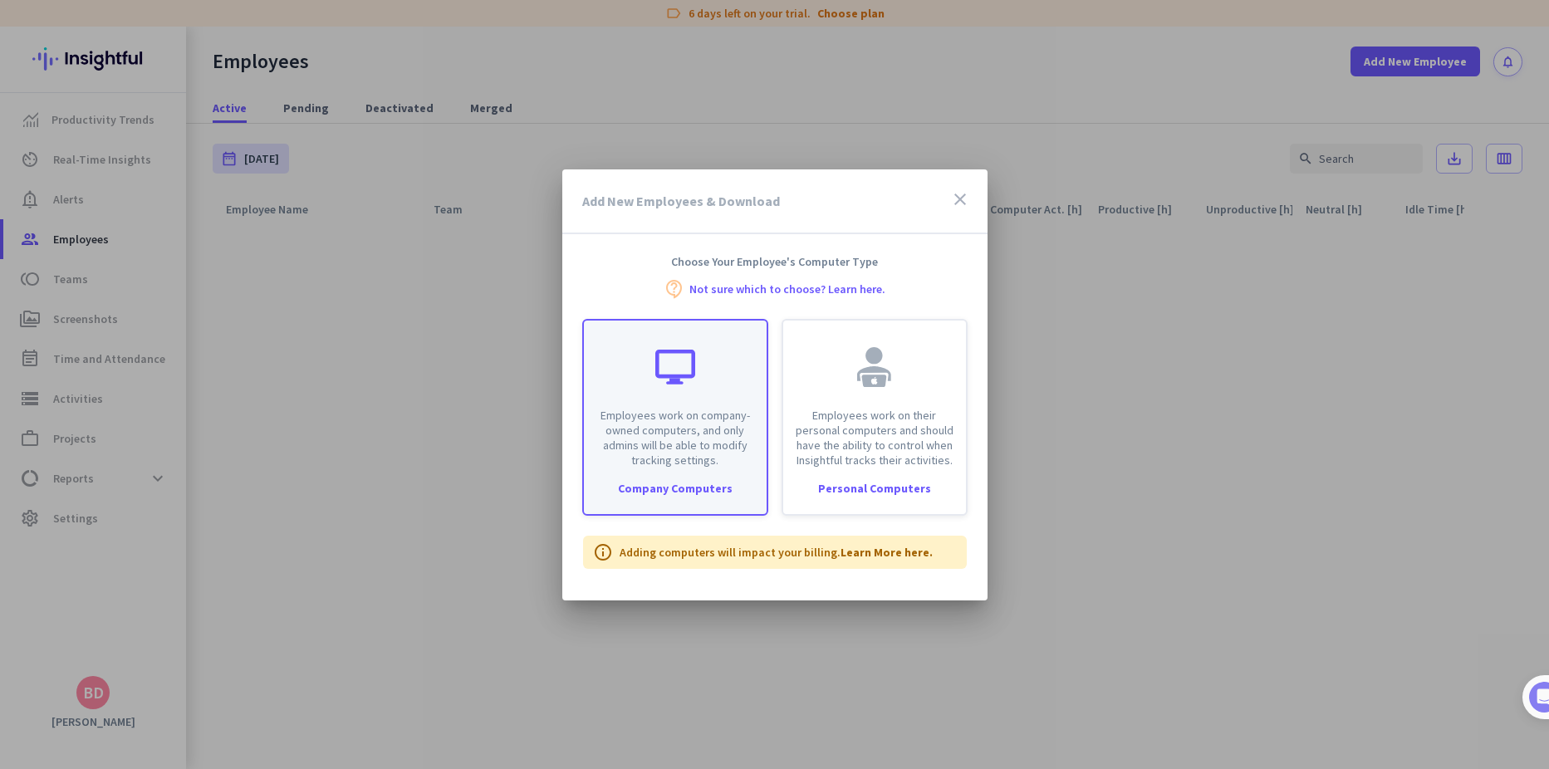
click at [712, 460] on p "Employees work on company-owned computers, and only admins will be able to modi…" at bounding box center [675, 438] width 163 height 60
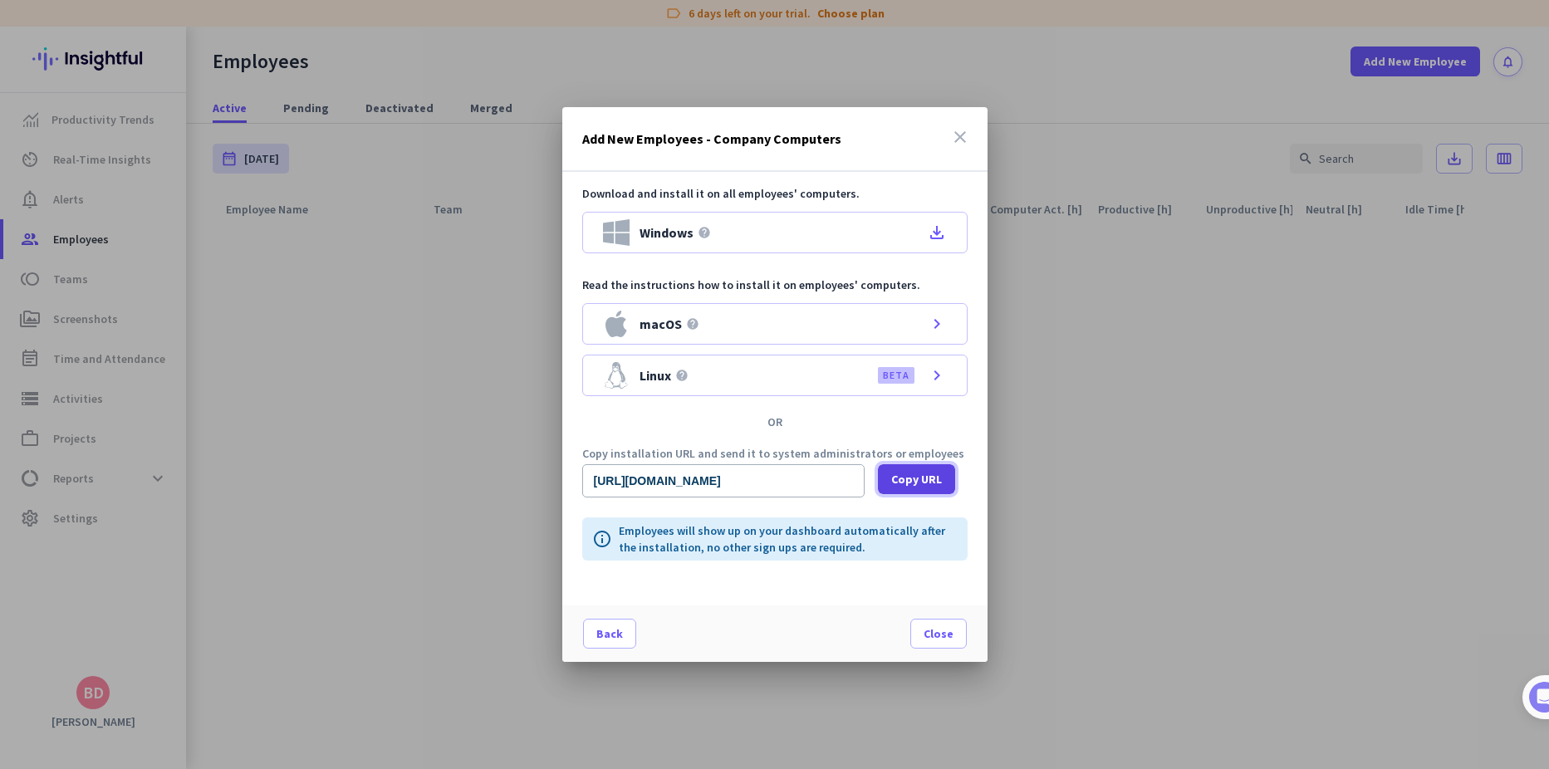
click at [893, 480] on span "Copy URL" at bounding box center [916, 479] width 51 height 17
click at [930, 639] on span "Close" at bounding box center [938, 633] width 30 height 17
